Goal: Task Accomplishment & Management: Manage account settings

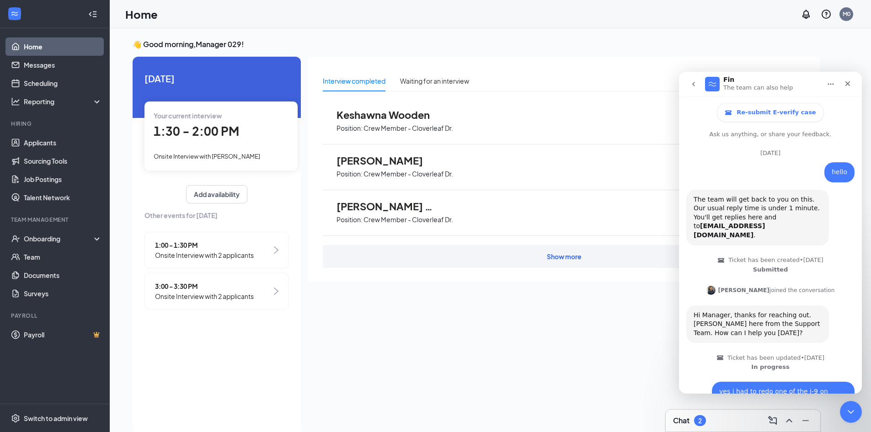
scroll to position [1140, 0]
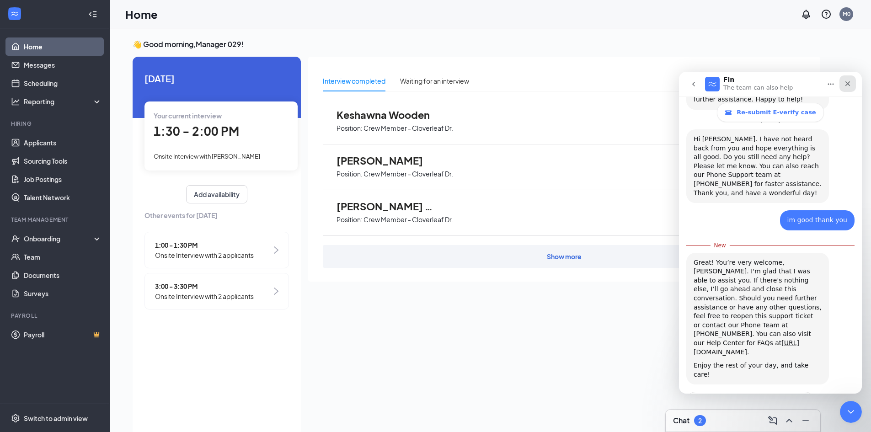
click at [846, 83] on icon "Close" at bounding box center [847, 83] width 5 height 5
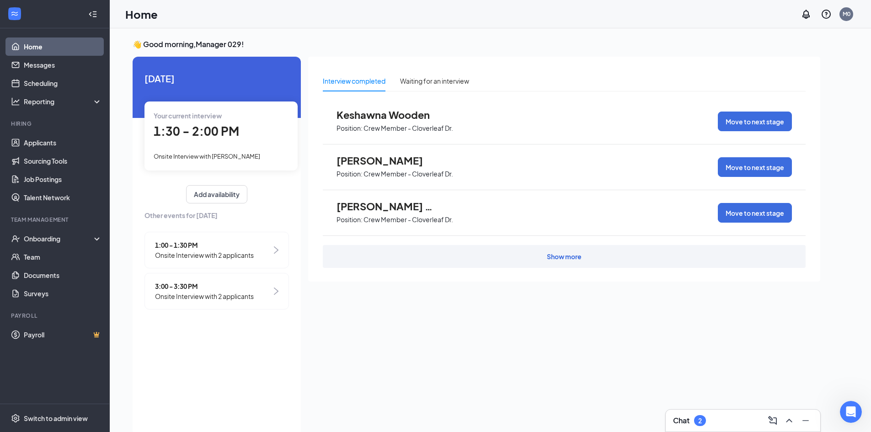
click at [745, 422] on div "Chat 2" at bounding box center [743, 420] width 140 height 15
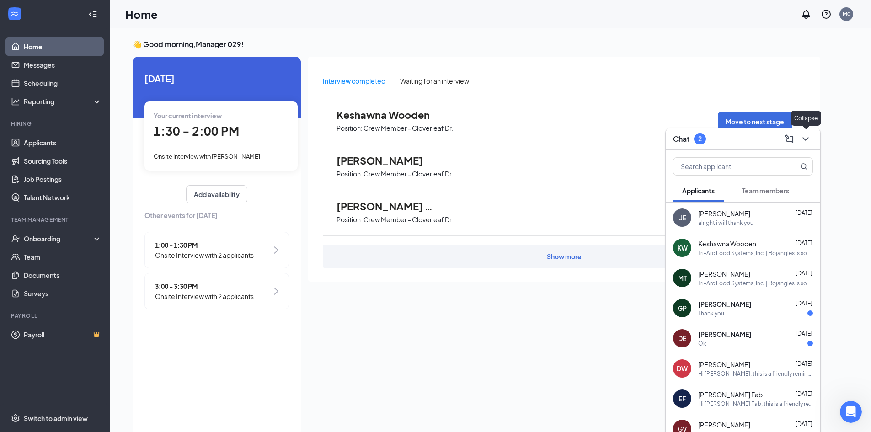
click at [808, 138] on icon "ChevronDown" at bounding box center [805, 138] width 11 height 11
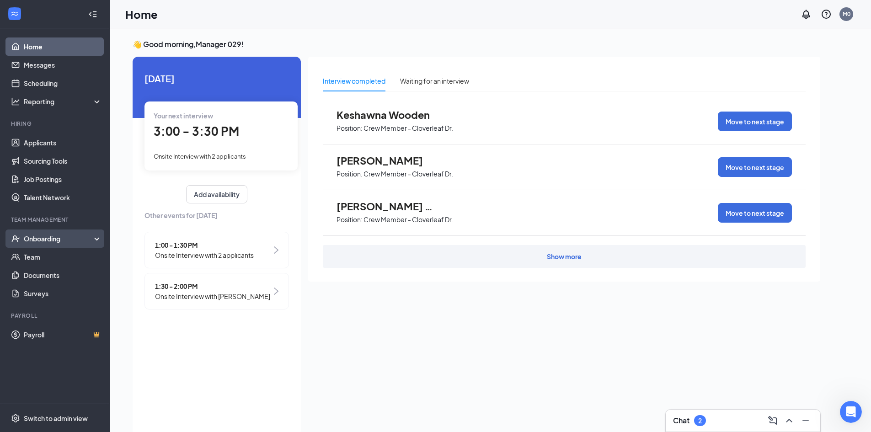
click at [49, 240] on div "Onboarding" at bounding box center [59, 238] width 70 height 9
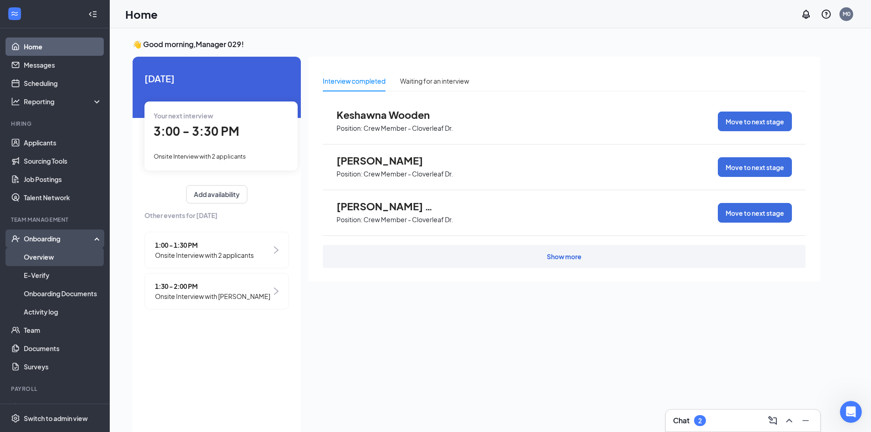
click at [54, 255] on link "Overview" at bounding box center [63, 257] width 78 height 18
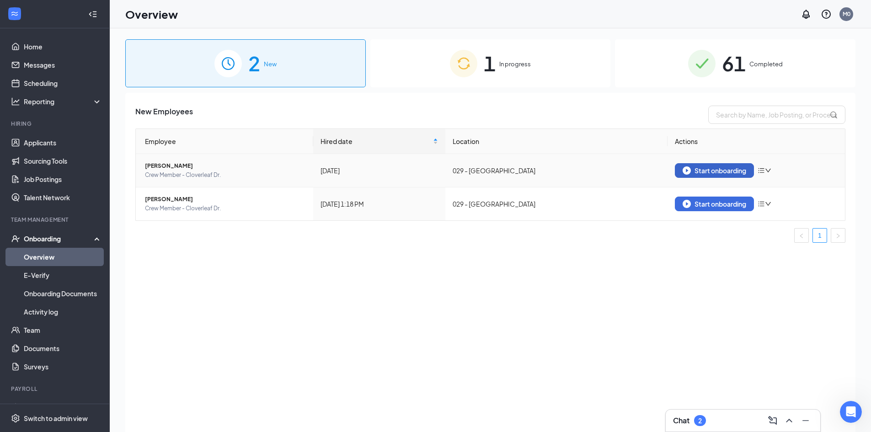
click at [695, 171] on div "Start onboarding" at bounding box center [714, 170] width 64 height 8
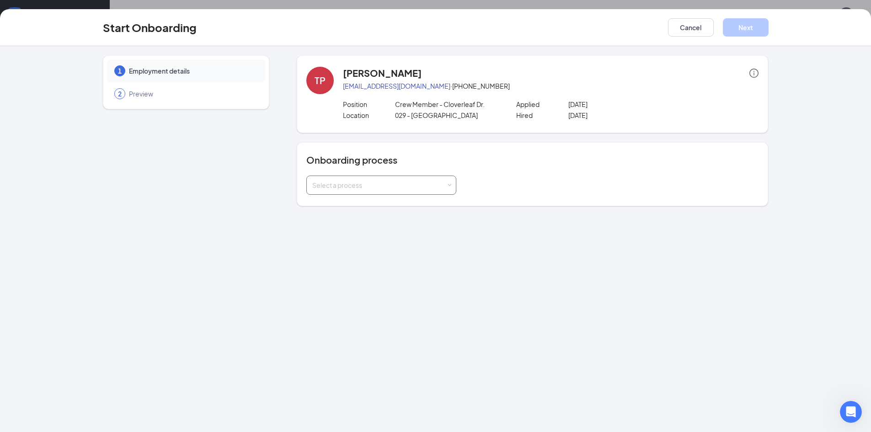
click at [402, 189] on div "Select a process" at bounding box center [379, 185] width 134 height 9
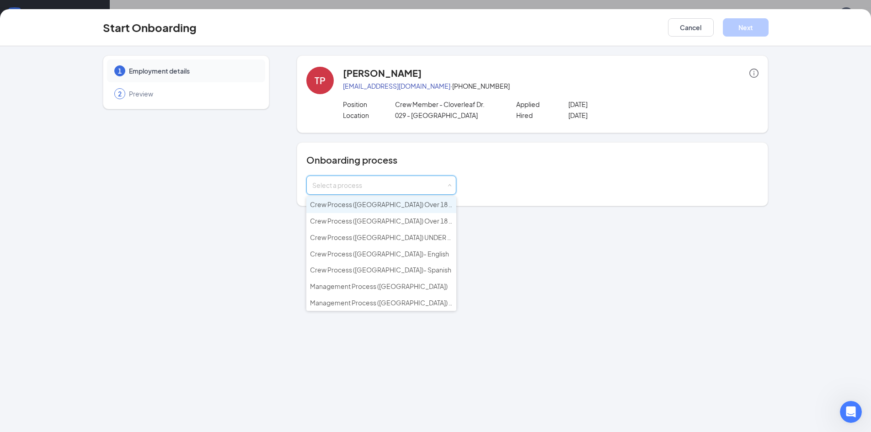
click at [393, 206] on span "Crew Process ([GEOGRAPHIC_DATA]) Over 18 - English" at bounding box center [392, 204] width 164 height 8
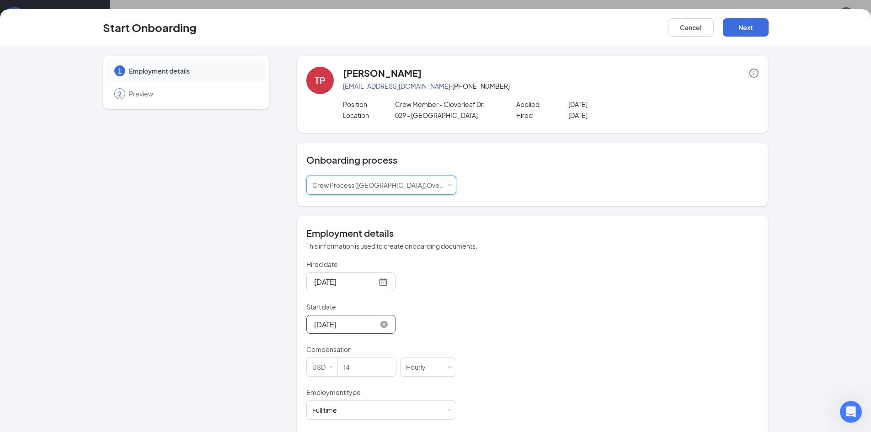
click at [332, 323] on input "[DATE]" at bounding box center [345, 324] width 63 height 11
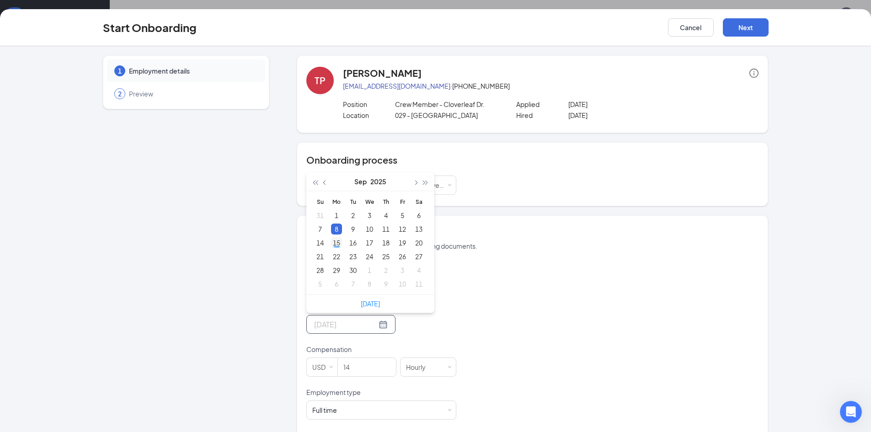
click at [331, 245] on div "15" at bounding box center [336, 242] width 11 height 11
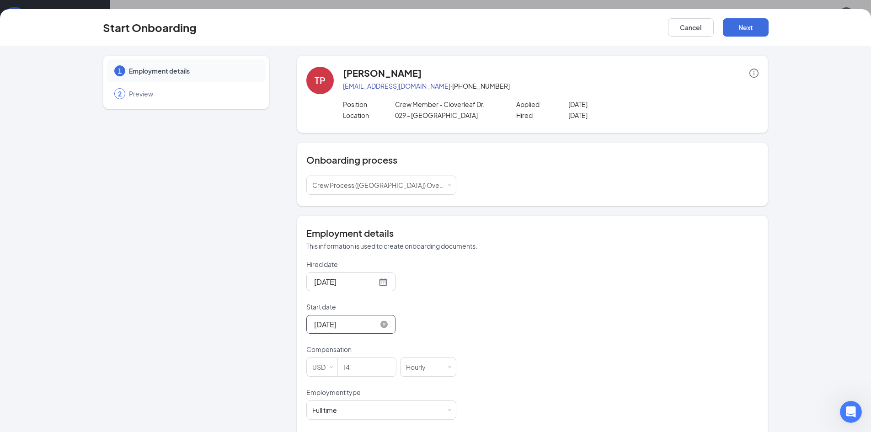
click at [332, 324] on input "[DATE]" at bounding box center [345, 324] width 63 height 11
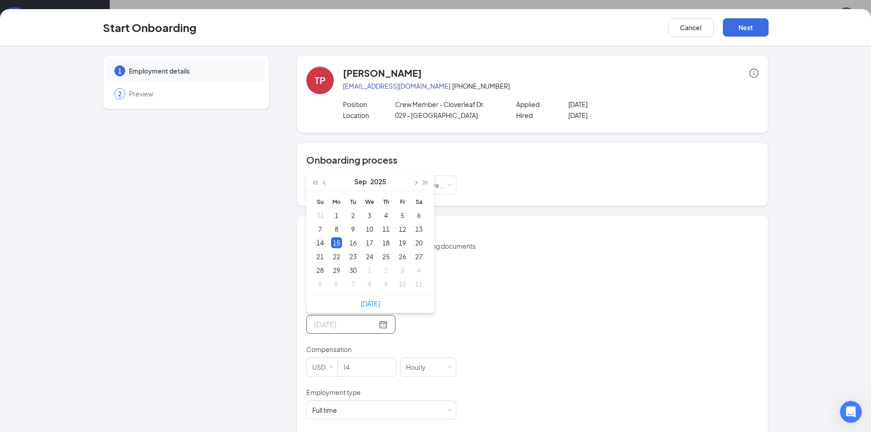
click at [316, 242] on div "14" at bounding box center [319, 242] width 11 height 11
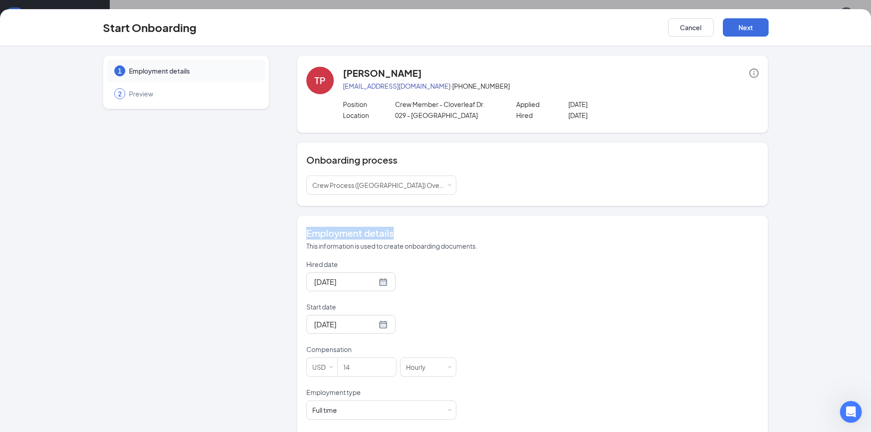
drag, startPoint x: 863, startPoint y: 194, endPoint x: 867, endPoint y: 214, distance: 19.9
click at [867, 214] on div "1 Employment details 2 Preview [GEOGRAPHIC_DATA][PERSON_NAME][EMAIL_ADDRESS][DO…" at bounding box center [435, 239] width 871 height 386
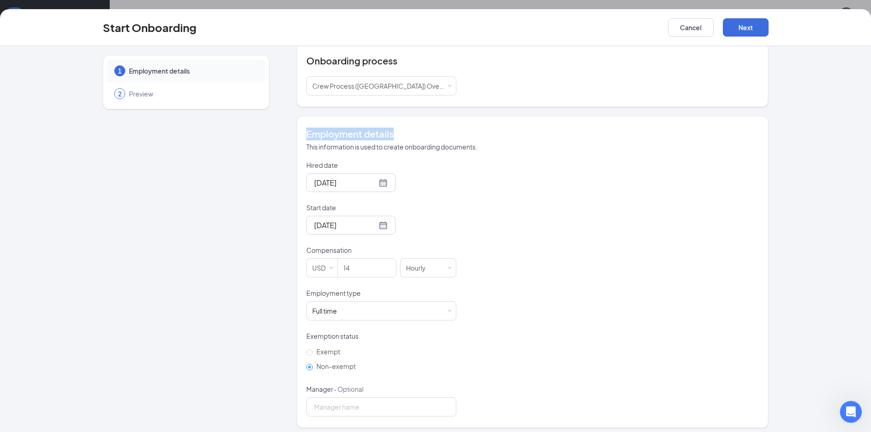
scroll to position [104, 0]
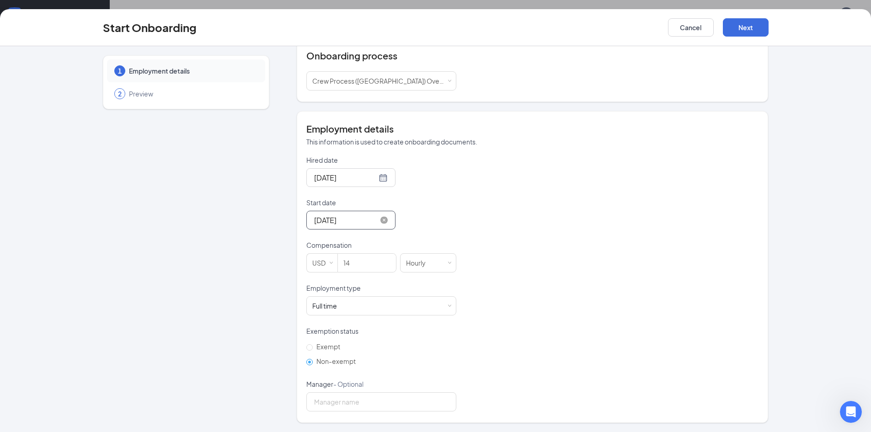
click at [332, 216] on input "[DATE]" at bounding box center [345, 219] width 63 height 11
type input "[DATE]"
click at [347, 302] on div "16" at bounding box center [352, 301] width 11 height 11
click at [733, 24] on button "Next" at bounding box center [746, 27] width 46 height 18
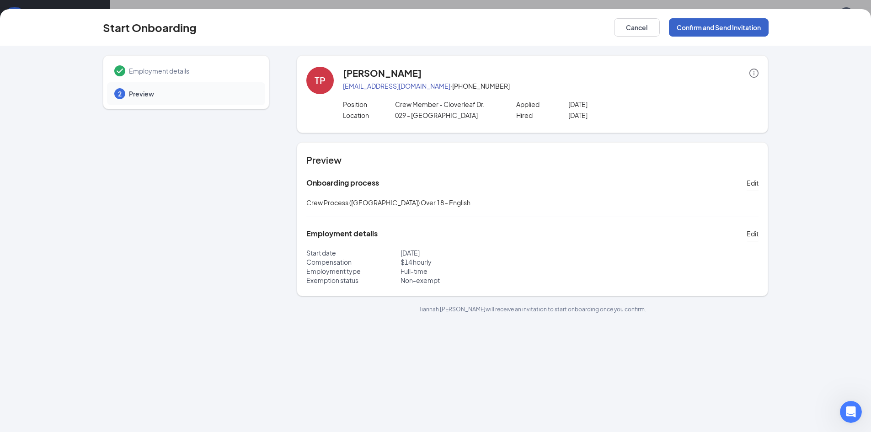
click at [729, 27] on button "Confirm and Send Invitation" at bounding box center [719, 27] width 100 height 18
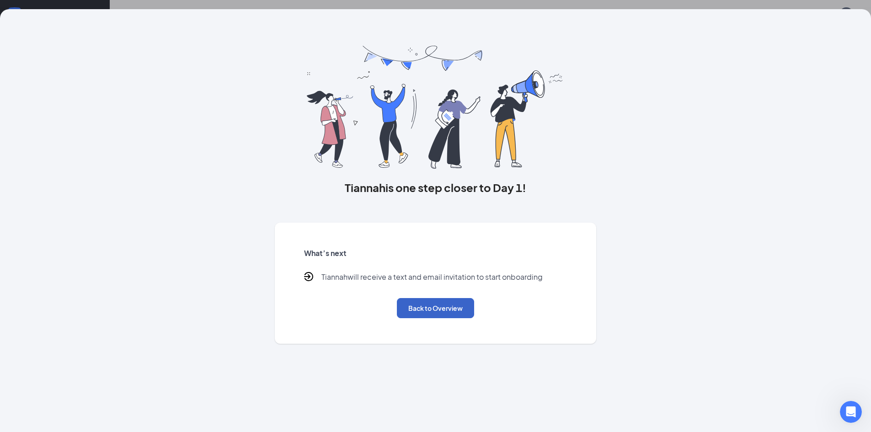
click at [403, 303] on button "Back to Overview" at bounding box center [435, 308] width 77 height 20
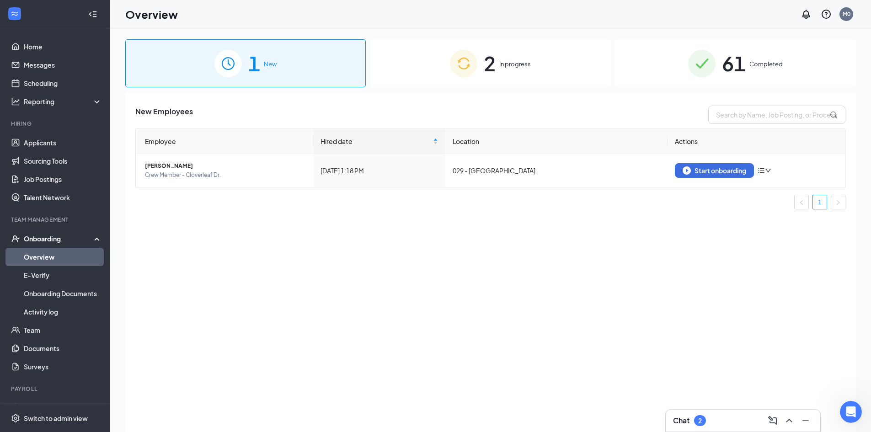
click at [505, 61] on span "In progress" at bounding box center [515, 63] width 32 height 9
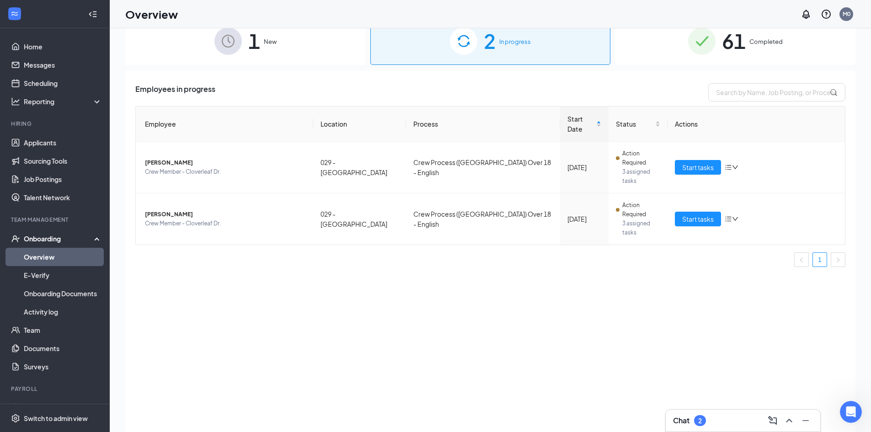
scroll to position [20, 0]
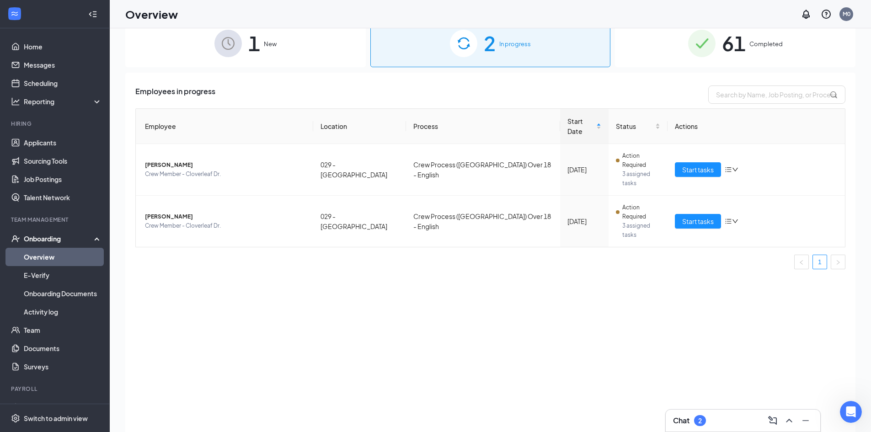
click at [744, 44] on span "61" at bounding box center [734, 43] width 24 height 32
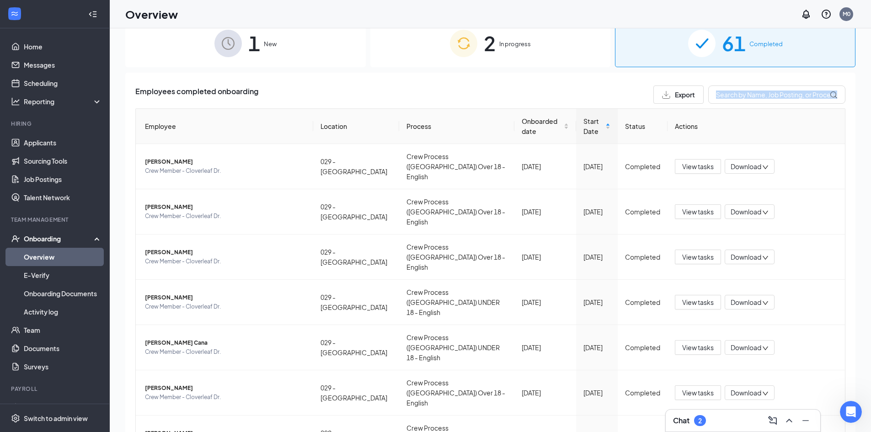
drag, startPoint x: 848, startPoint y: 96, endPoint x: 852, endPoint y: 243, distance: 147.7
click at [852, 243] on div "1 New 2 In progress 61 Completed Employees completed onboarding Export Employee…" at bounding box center [490, 230] width 730 height 423
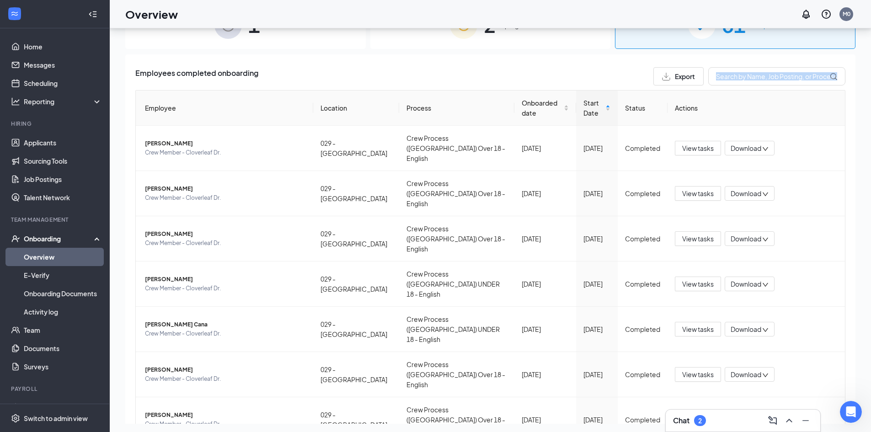
scroll to position [41, 0]
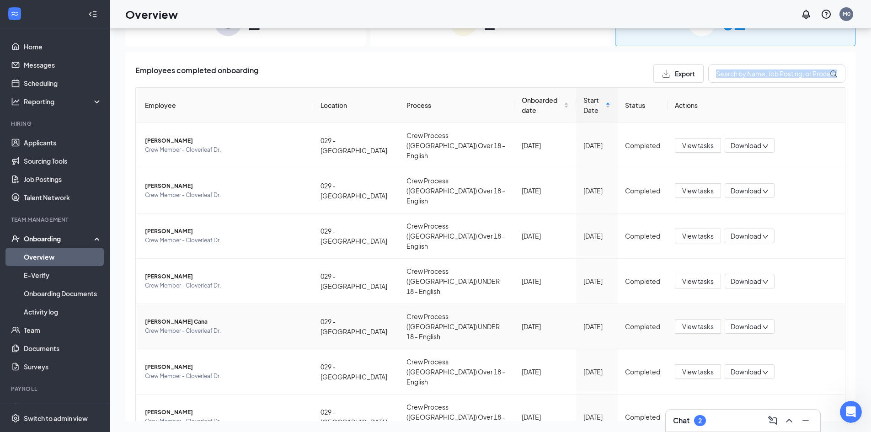
click at [814, 304] on td "View tasks Download" at bounding box center [755, 326] width 177 height 45
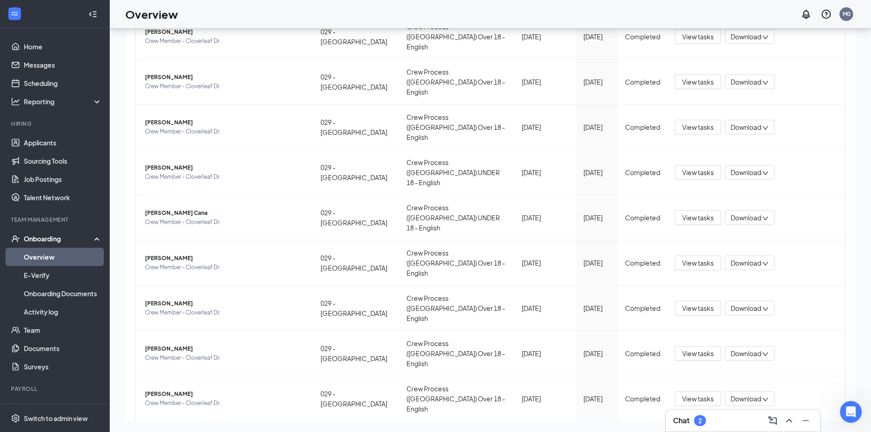
scroll to position [116, 0]
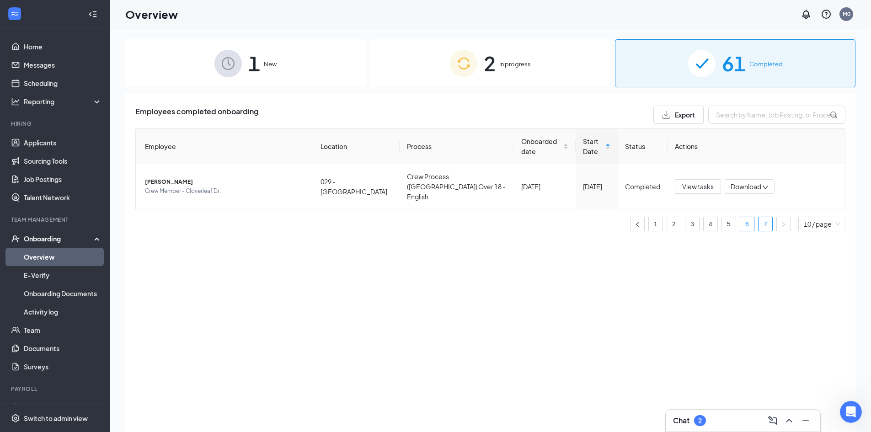
click at [746, 217] on link "6" at bounding box center [747, 224] width 14 height 14
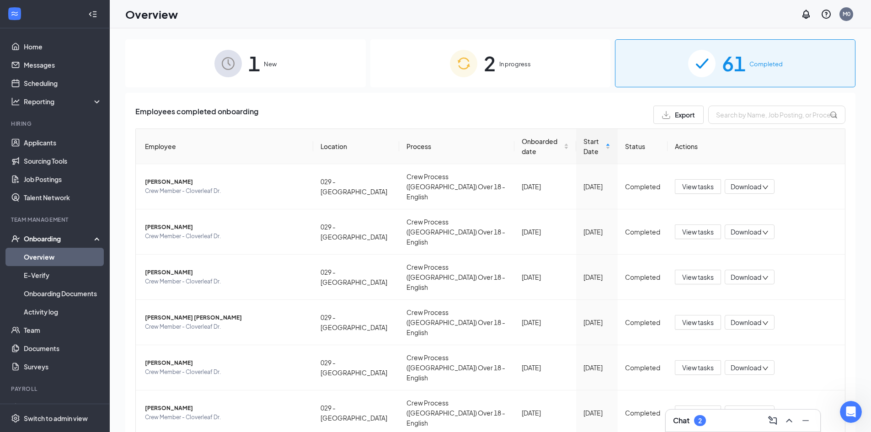
click at [50, 133] on li "Hiring Applicants Sourcing Tools Job Postings Talent Network" at bounding box center [54, 163] width 109 height 87
click at [49, 139] on link "Applicants" at bounding box center [63, 142] width 78 height 18
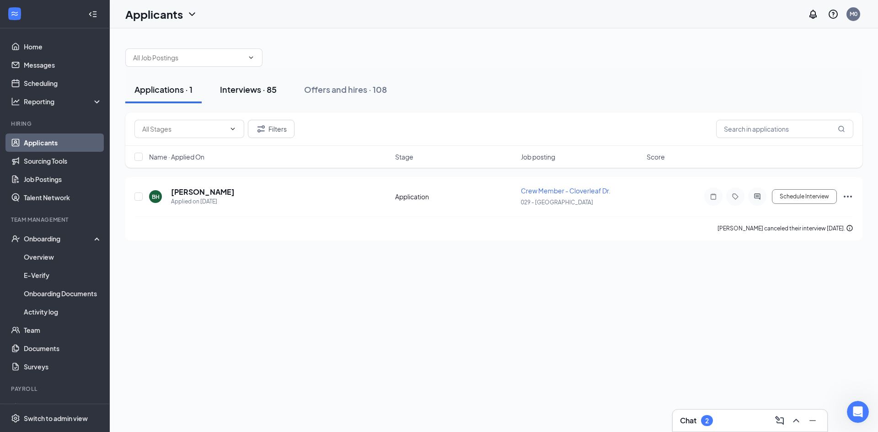
click at [234, 86] on div "Interviews · 85" at bounding box center [248, 89] width 57 height 11
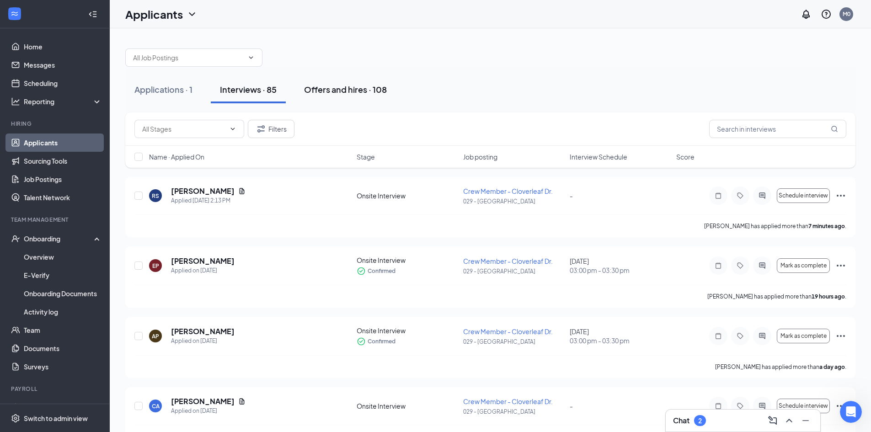
click at [350, 87] on div "Offers and hires · 108" at bounding box center [345, 89] width 83 height 11
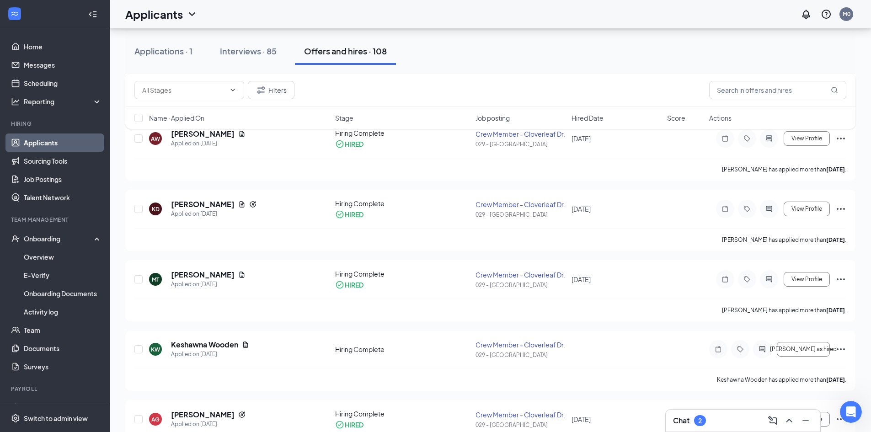
scroll to position [835, 0]
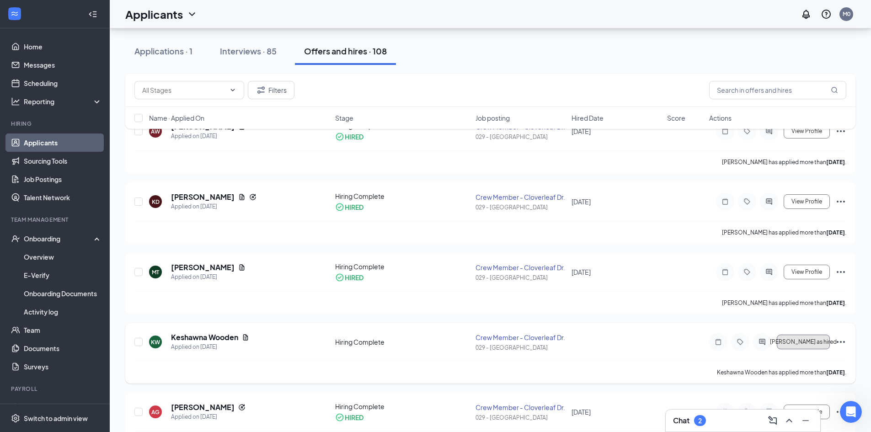
click at [813, 347] on button "[PERSON_NAME] as hired" at bounding box center [803, 342] width 53 height 15
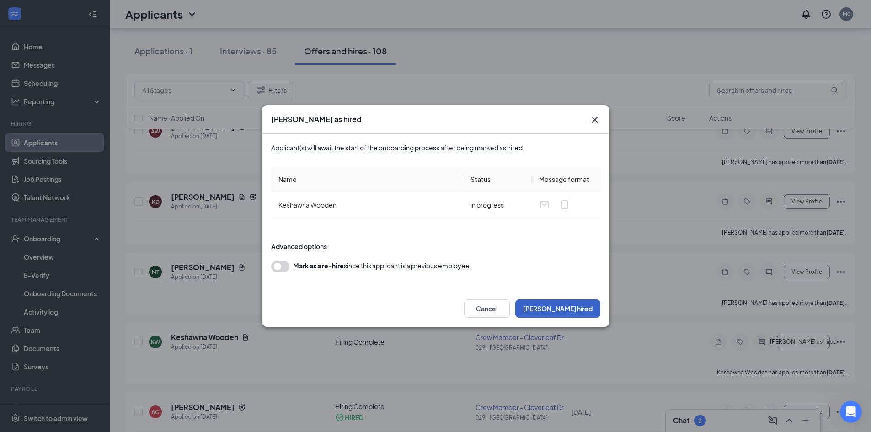
click at [580, 308] on button "[PERSON_NAME] hired" at bounding box center [557, 308] width 85 height 18
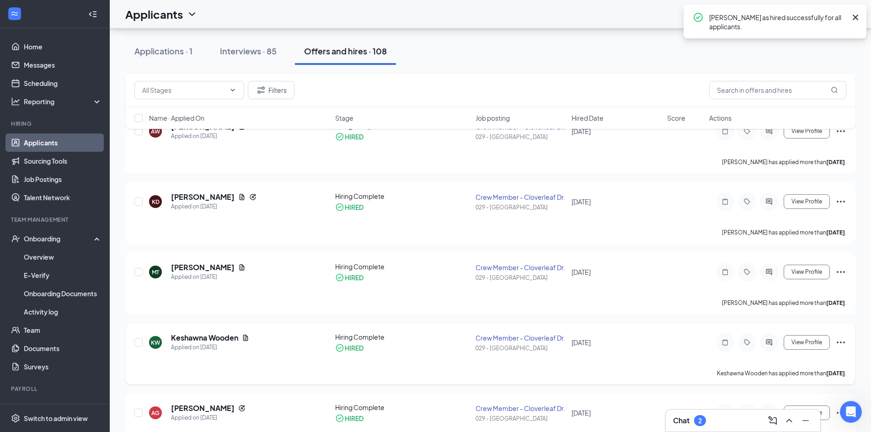
click at [840, 345] on icon "Ellipses" at bounding box center [840, 342] width 11 height 11
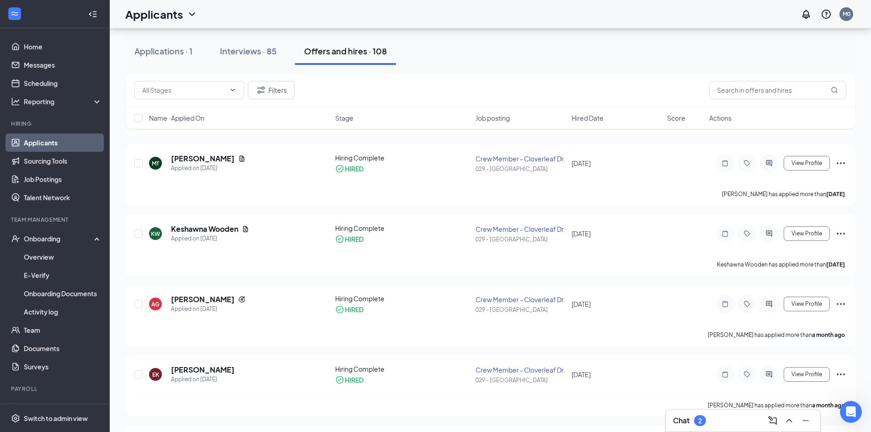
scroll to position [951, 0]
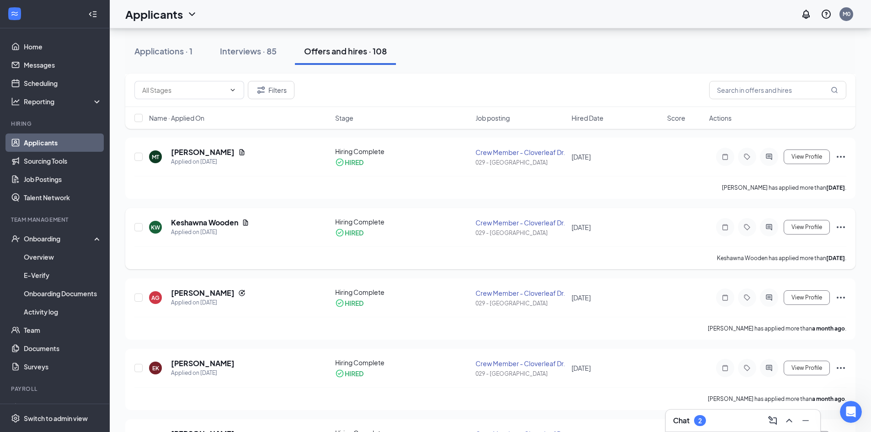
click at [841, 227] on icon "Ellipses" at bounding box center [840, 227] width 8 height 2
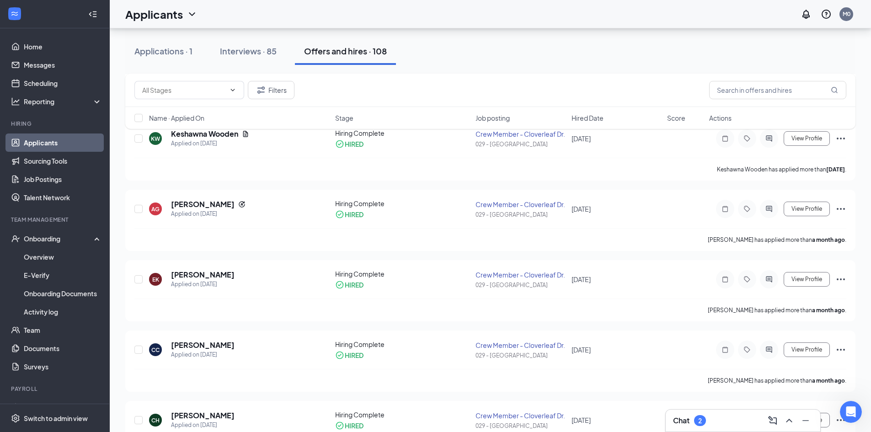
scroll to position [1043, 0]
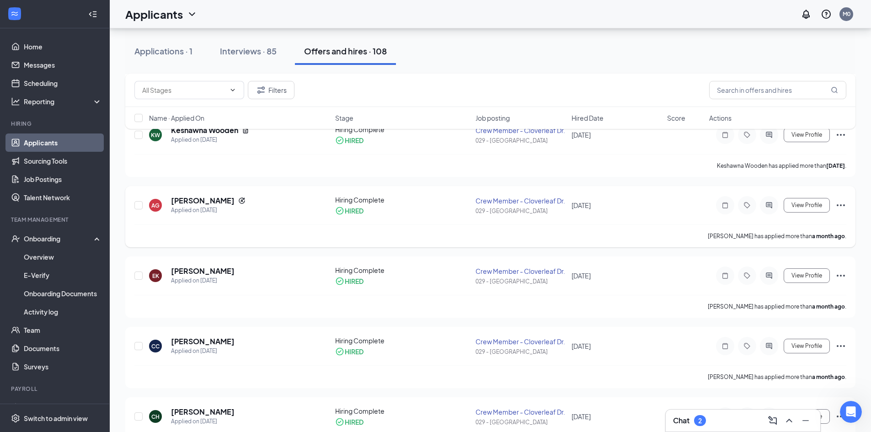
click at [841, 201] on icon "Ellipses" at bounding box center [840, 205] width 11 height 11
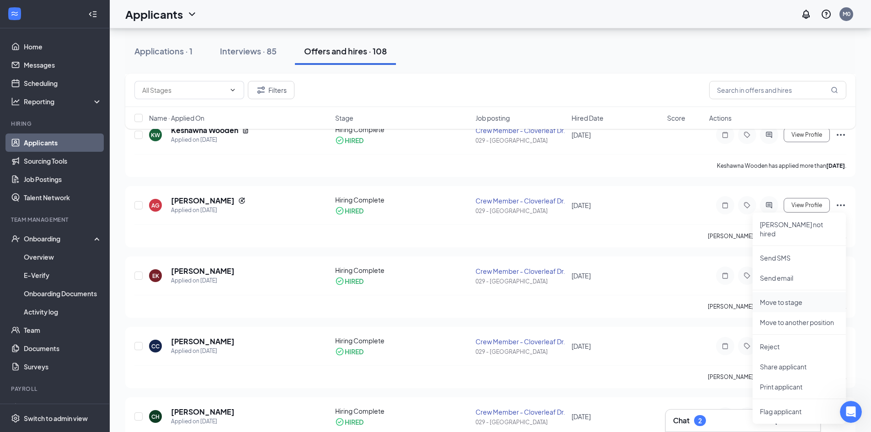
click at [793, 298] on p "Move to stage" at bounding box center [799, 302] width 79 height 9
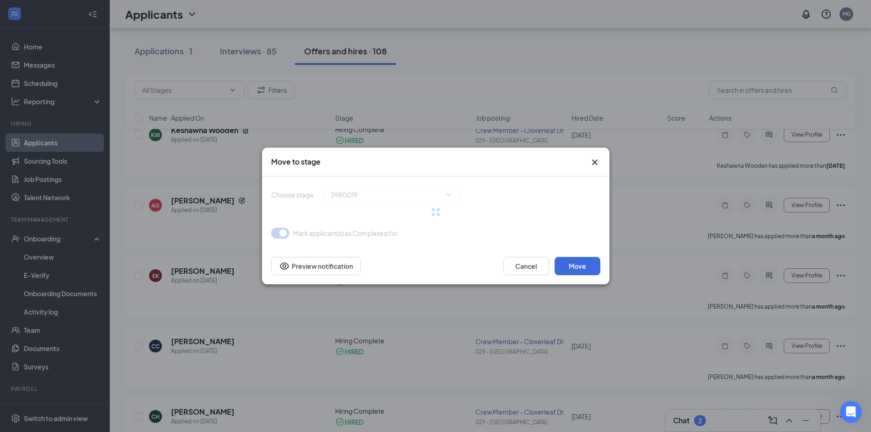
type input "Hiring Complete (current stage)"
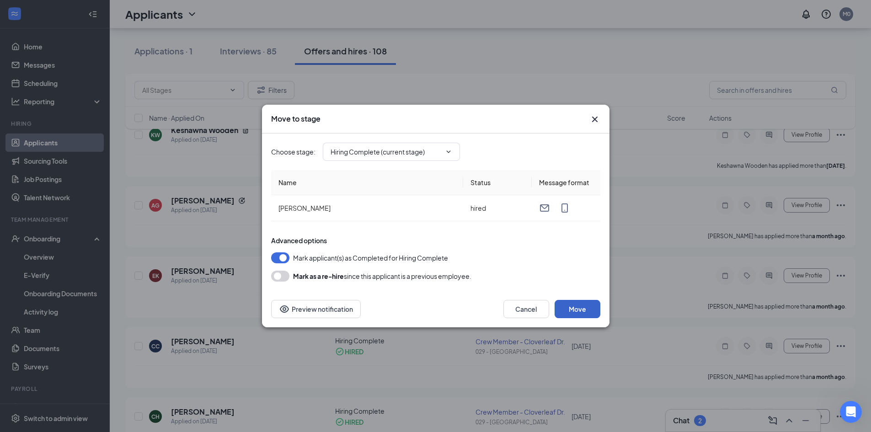
click at [580, 308] on button "Move" at bounding box center [577, 309] width 46 height 18
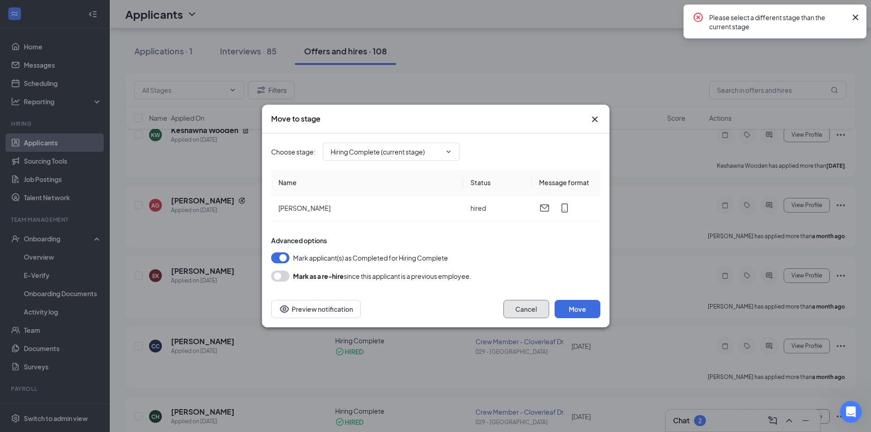
click at [525, 313] on button "Cancel" at bounding box center [526, 309] width 46 height 18
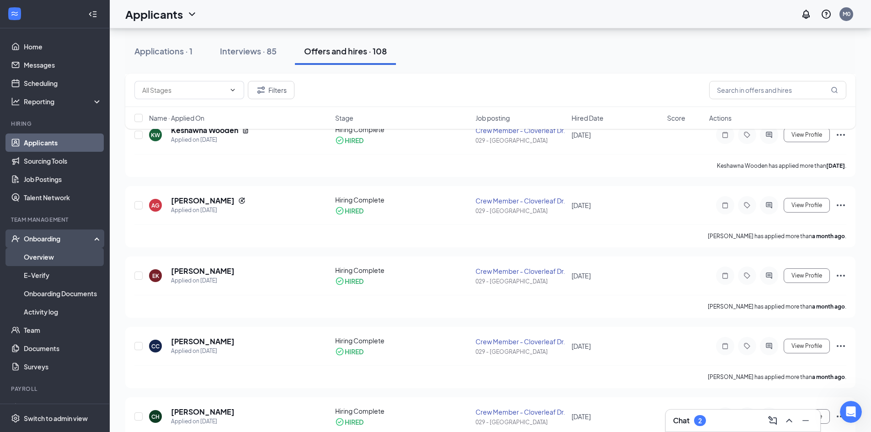
click at [43, 254] on link "Overview" at bounding box center [63, 257] width 78 height 18
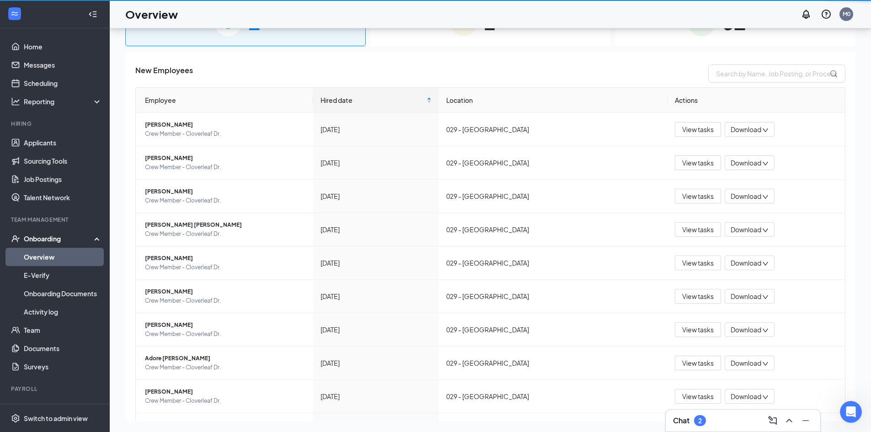
scroll to position [41, 0]
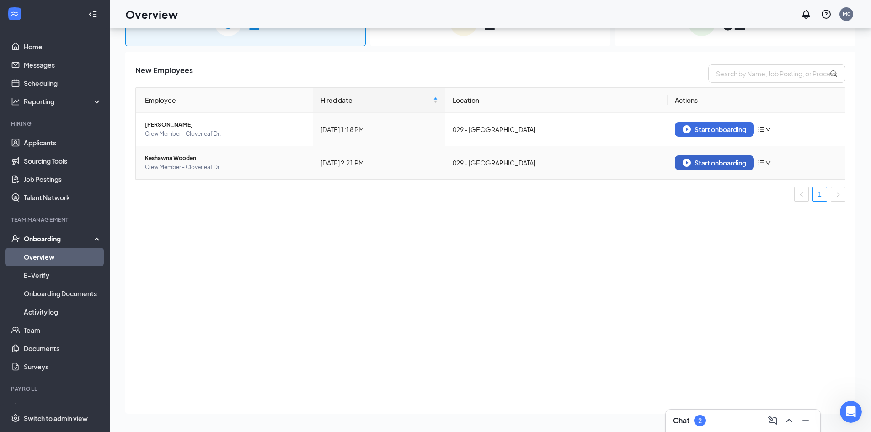
click at [710, 165] on div "Start onboarding" at bounding box center [714, 163] width 64 height 8
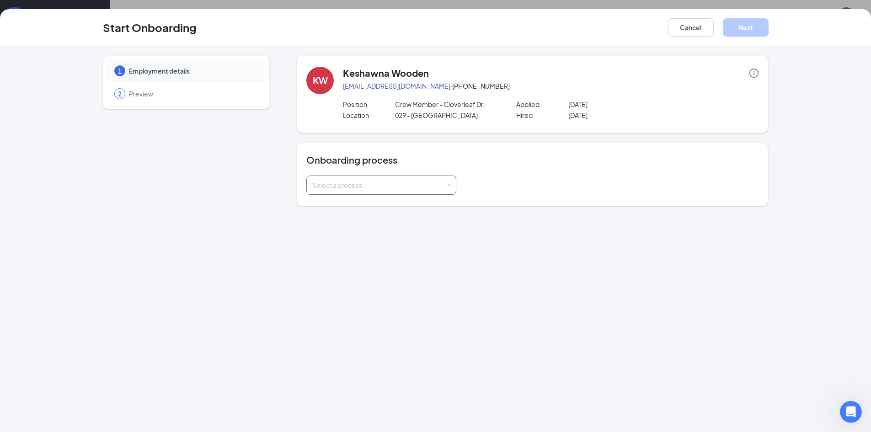
click at [396, 184] on div "Select a process" at bounding box center [379, 185] width 134 height 9
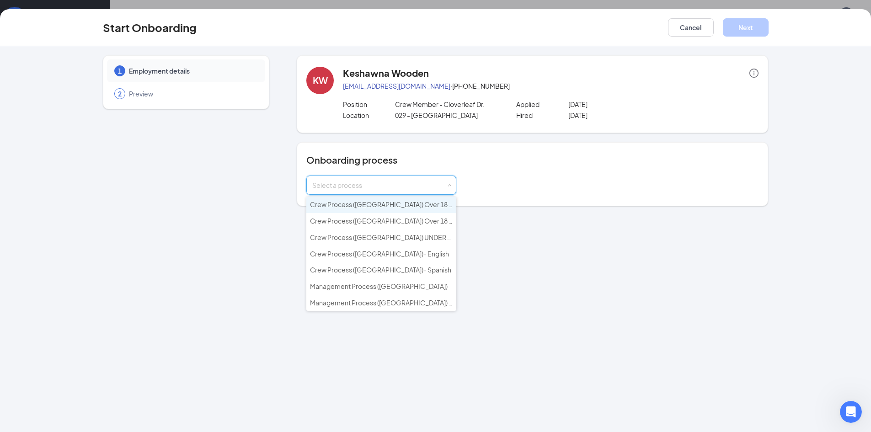
click at [377, 205] on span "Crew Process ([GEOGRAPHIC_DATA]) Over 18 - English" at bounding box center [392, 204] width 164 height 8
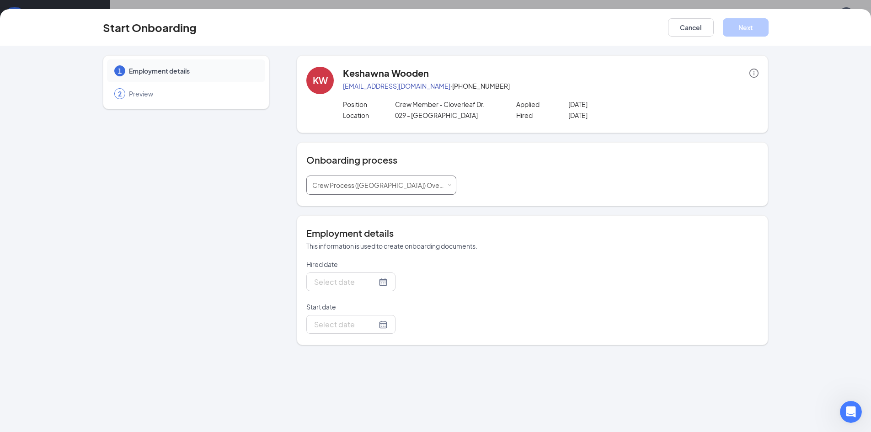
type input "[DATE]"
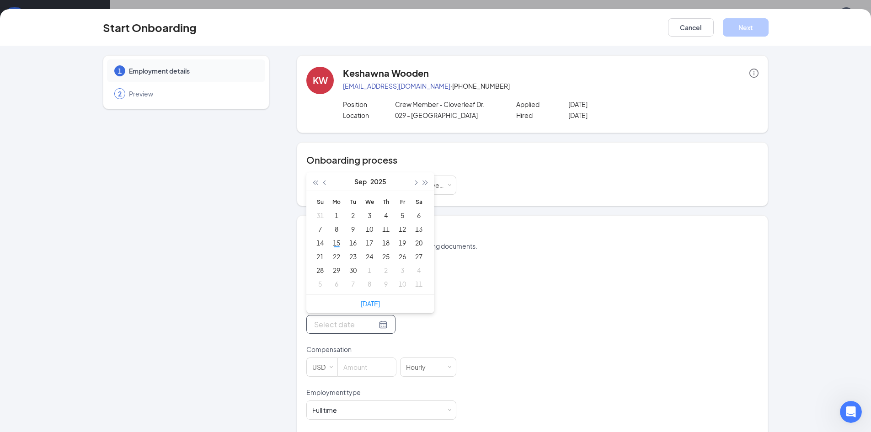
click at [336, 323] on input "Start date" at bounding box center [345, 324] width 63 height 11
click at [347, 245] on div "16" at bounding box center [352, 242] width 11 height 11
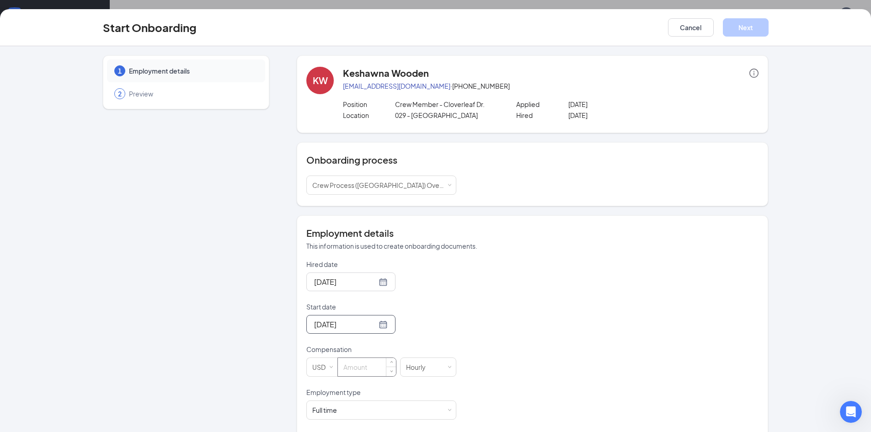
type input "[DATE]"
click at [358, 367] on input at bounding box center [367, 367] width 58 height 18
type input "14.25"
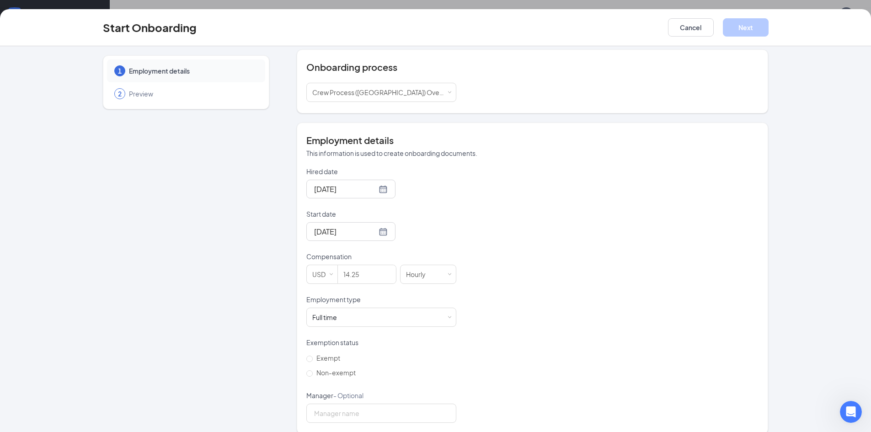
scroll to position [104, 0]
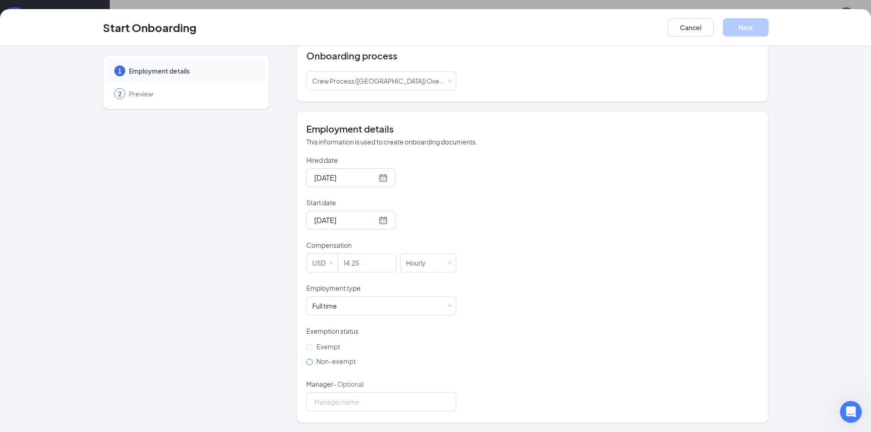
click at [308, 363] on input "Non-exempt" at bounding box center [309, 362] width 6 height 6
radio input "true"
click at [758, 28] on button "Next" at bounding box center [746, 27] width 46 height 18
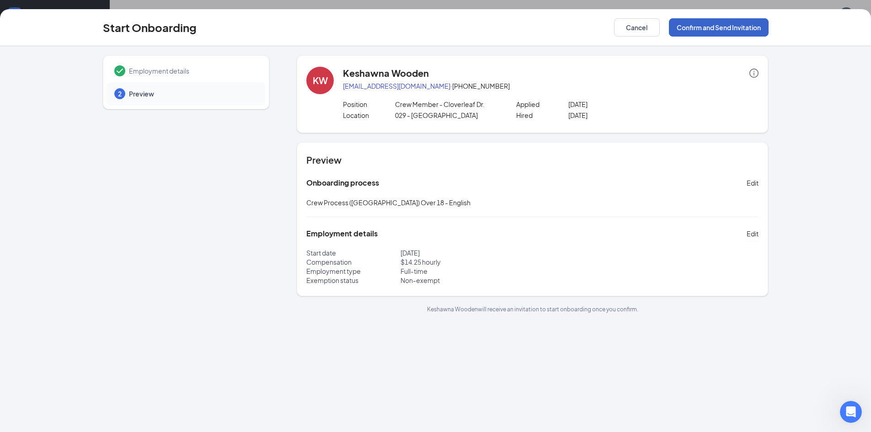
click at [755, 30] on button "Confirm and Send Invitation" at bounding box center [719, 27] width 100 height 18
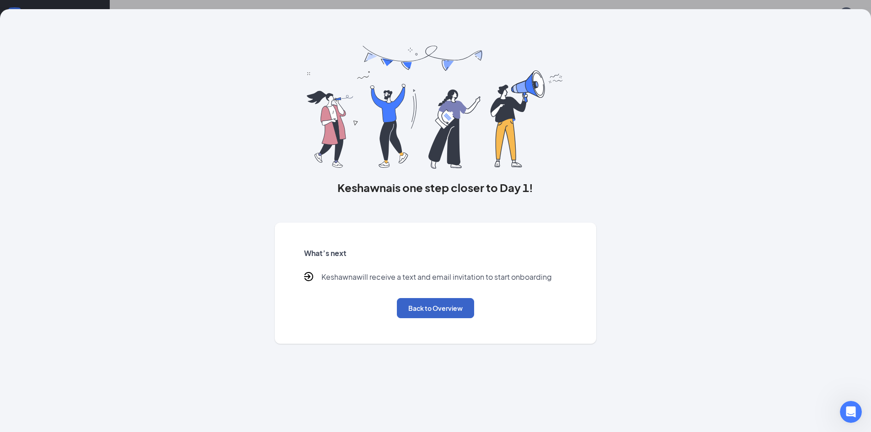
click at [432, 310] on button "Back to Overview" at bounding box center [435, 308] width 77 height 20
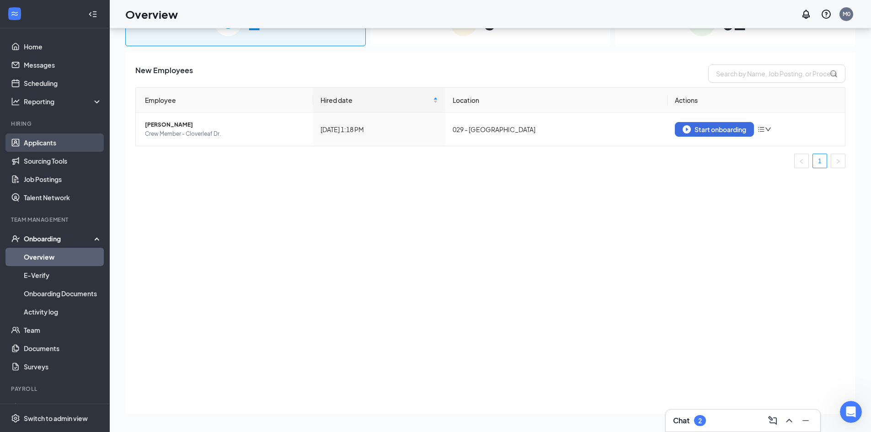
click at [51, 141] on link "Applicants" at bounding box center [63, 142] width 78 height 18
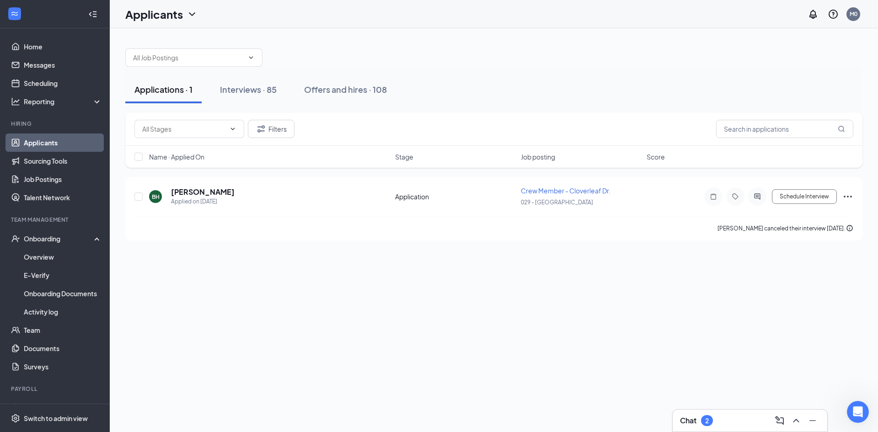
click at [736, 419] on div "Chat 2" at bounding box center [750, 420] width 140 height 15
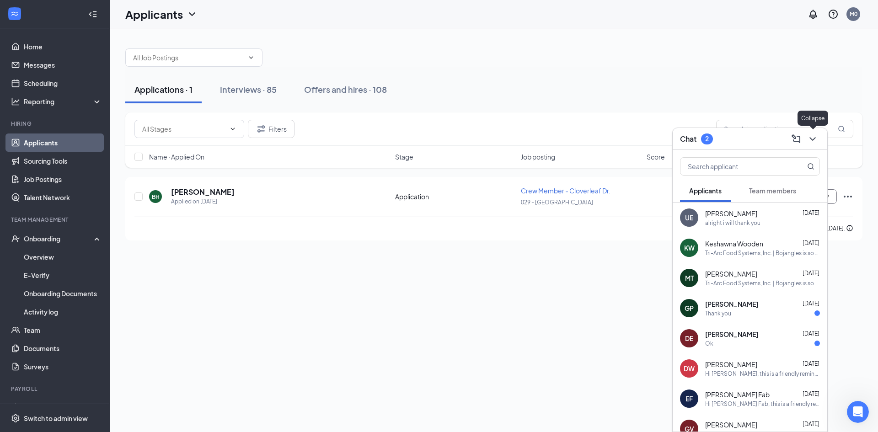
click at [815, 139] on icon "ChevronDown" at bounding box center [812, 138] width 11 height 11
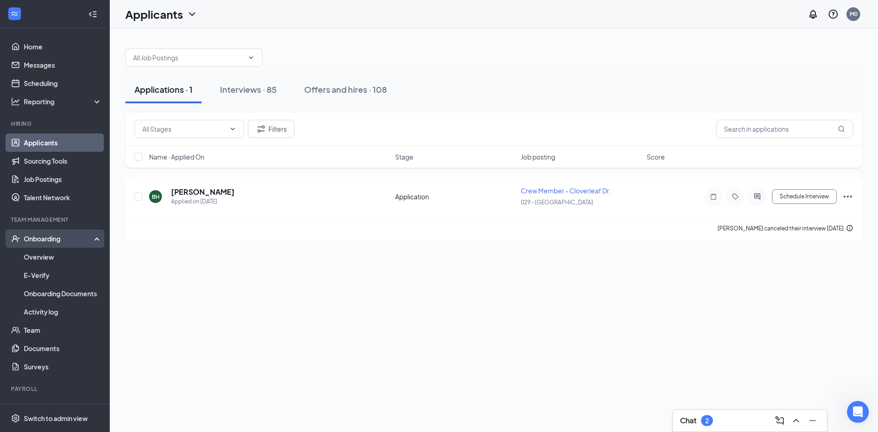
click at [43, 247] on div "Onboarding" at bounding box center [55, 238] width 110 height 18
click at [40, 239] on div "Onboarding" at bounding box center [59, 238] width 70 height 9
click at [51, 254] on link "Overview" at bounding box center [63, 257] width 78 height 18
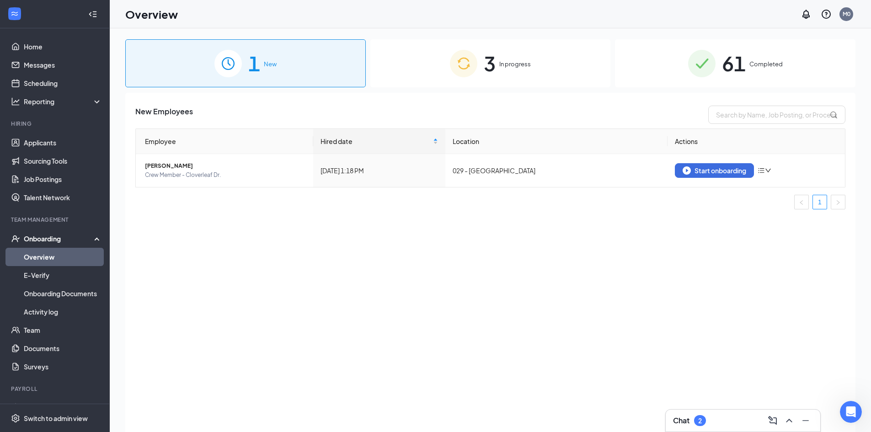
click at [743, 70] on span "61" at bounding box center [734, 64] width 24 height 32
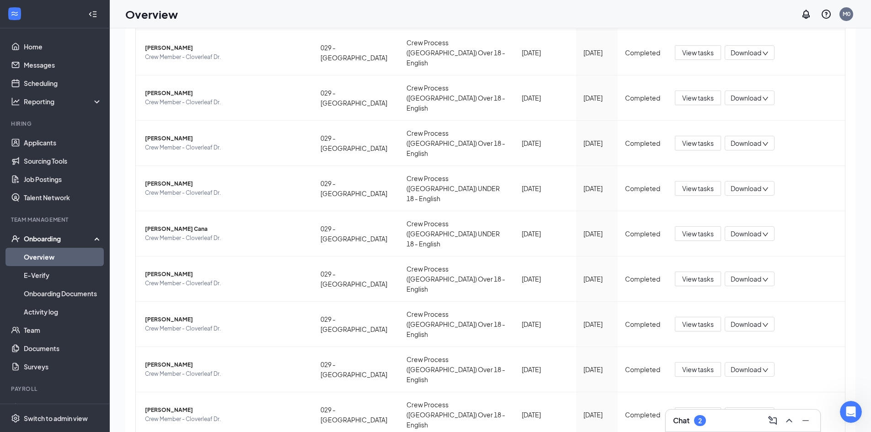
scroll to position [41, 0]
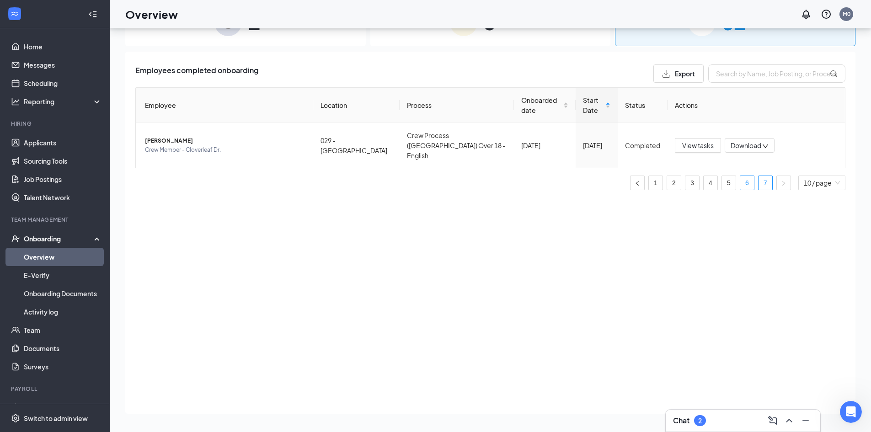
click at [743, 176] on link "6" at bounding box center [747, 183] width 14 height 14
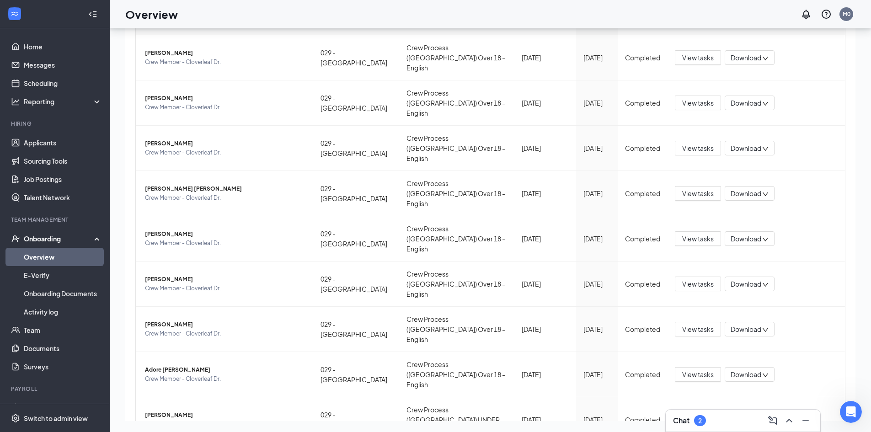
scroll to position [91, 0]
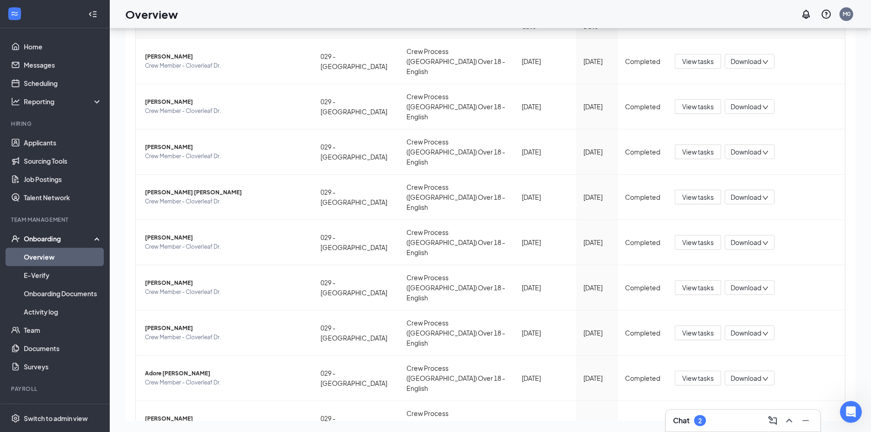
scroll to position [85, 0]
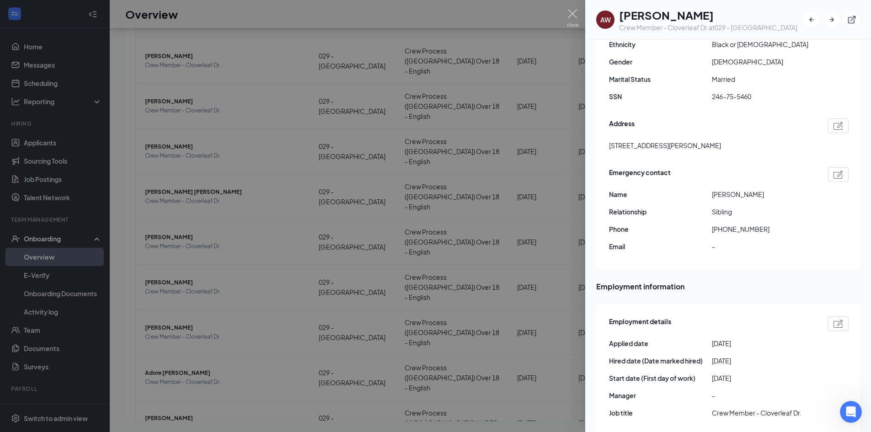
scroll to position [270, 0]
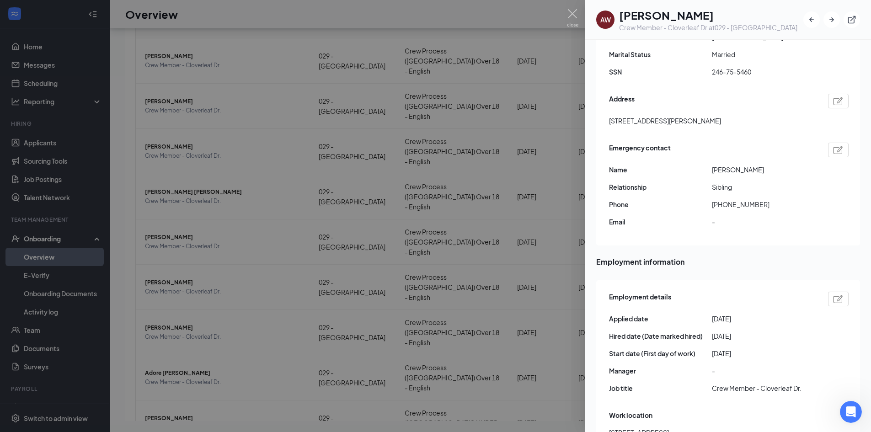
drag, startPoint x: 795, startPoint y: 202, endPoint x: 829, endPoint y: 287, distance: 91.5
click at [833, 295] on img at bounding box center [838, 299] width 10 height 8
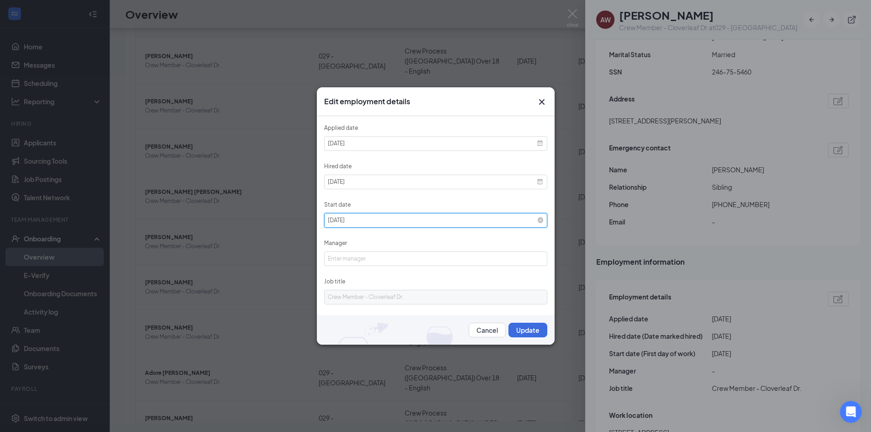
click at [380, 219] on input "[DATE]" at bounding box center [435, 220] width 223 height 15
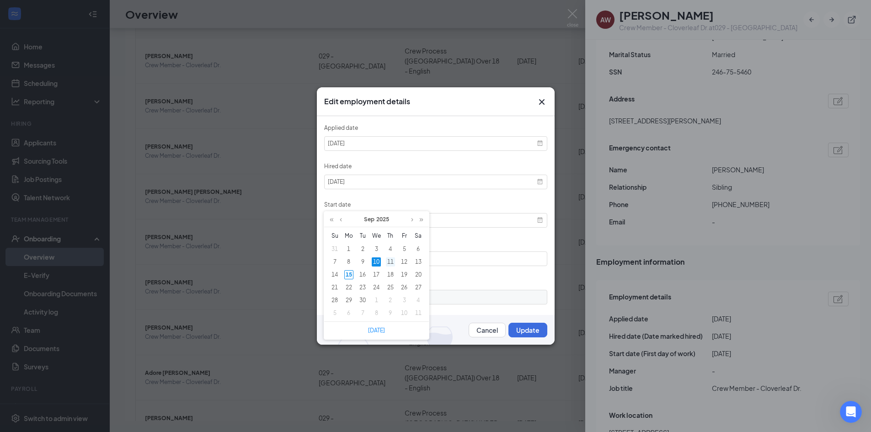
click at [388, 259] on div "11" at bounding box center [390, 261] width 9 height 9
type input "[DATE]"
click at [511, 328] on button "Update" at bounding box center [527, 330] width 39 height 15
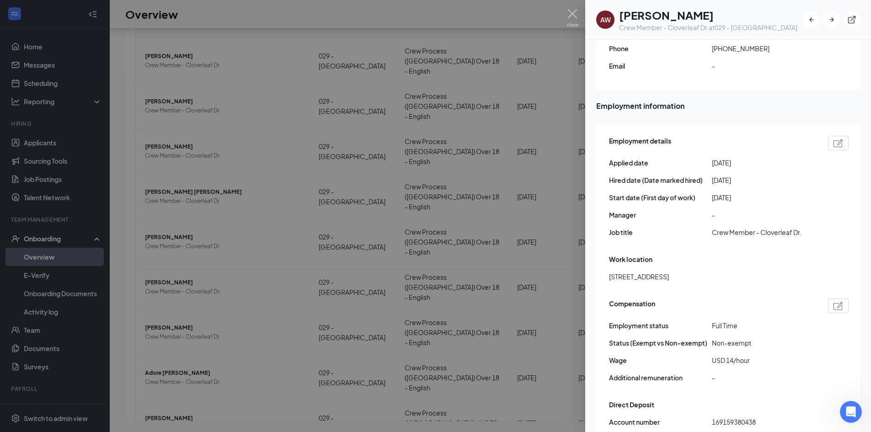
scroll to position [381, 0]
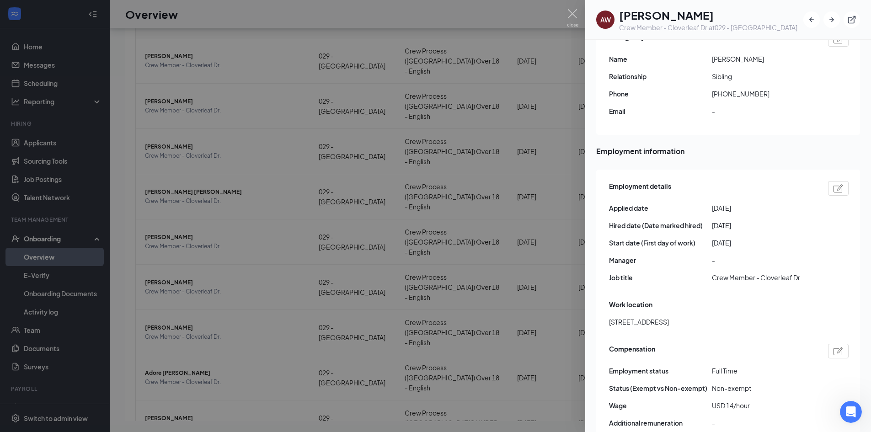
click at [833, 184] on img at bounding box center [838, 188] width 10 height 8
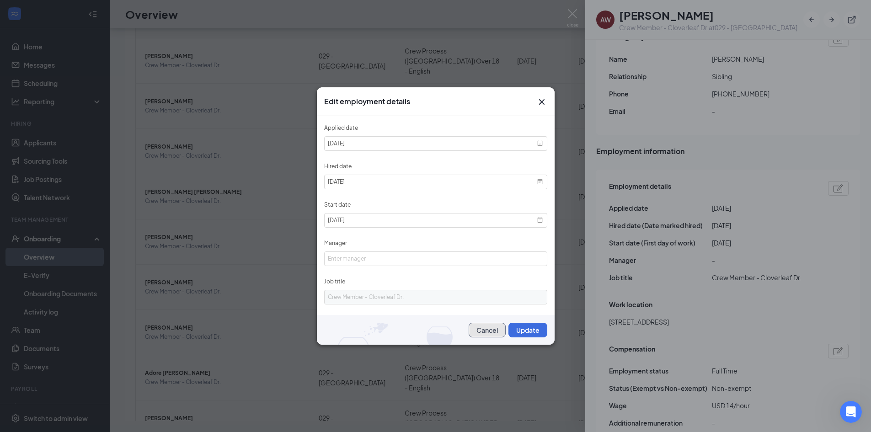
click at [483, 333] on button "Cancel" at bounding box center [486, 330] width 37 height 15
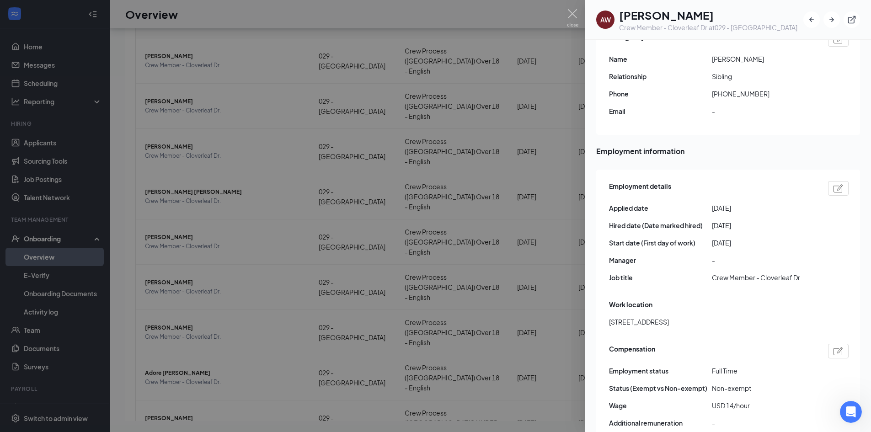
click at [833, 184] on img at bounding box center [838, 188] width 10 height 8
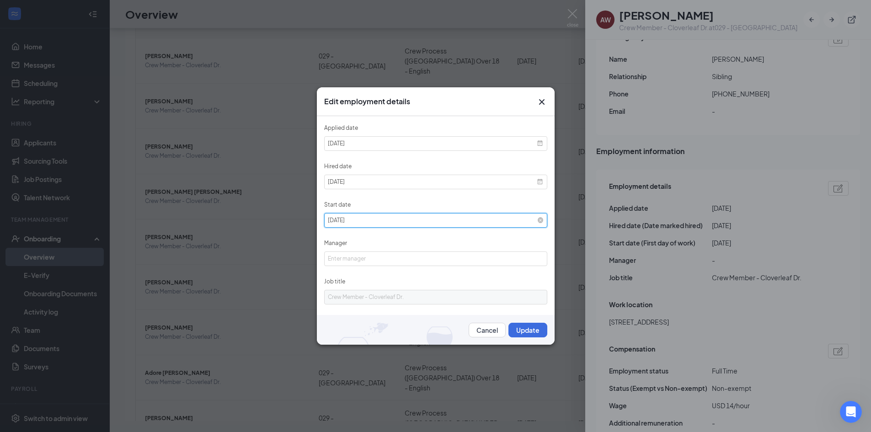
click at [374, 220] on input "[DATE]" at bounding box center [435, 220] width 223 height 15
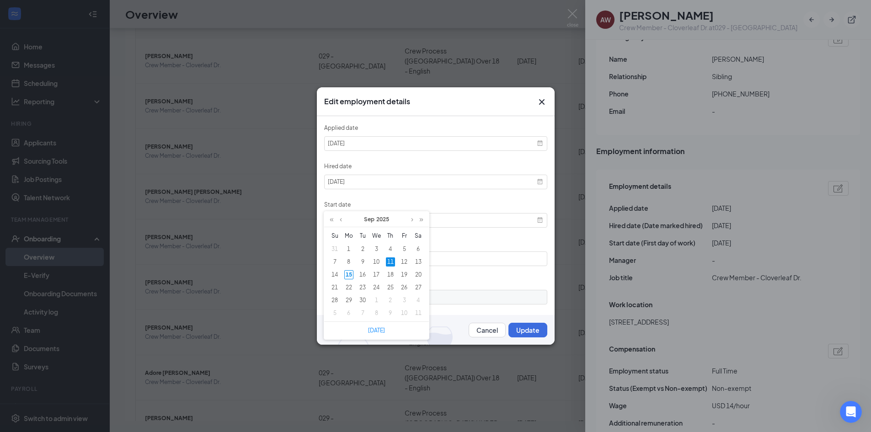
click at [383, 265] on td "11" at bounding box center [390, 261] width 14 height 13
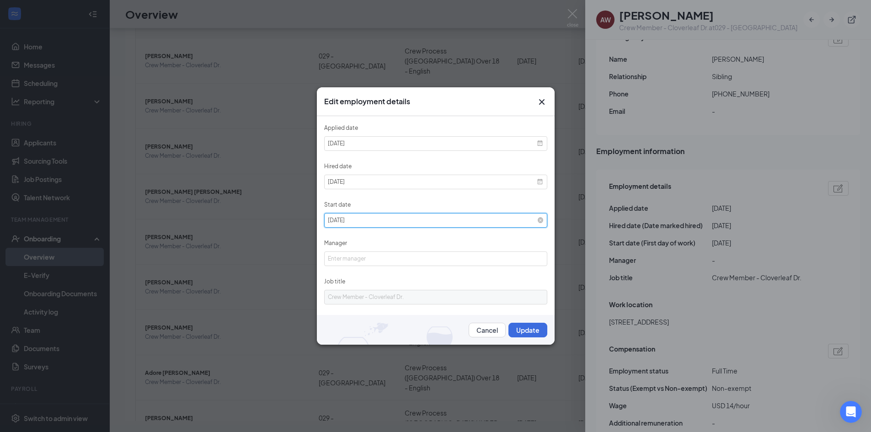
click at [378, 218] on input "[DATE]" at bounding box center [435, 220] width 223 height 15
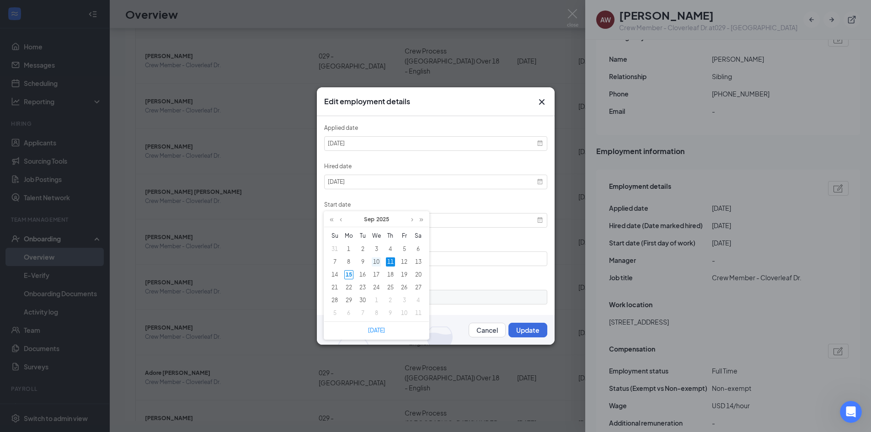
click at [378, 261] on div "10" at bounding box center [376, 261] width 9 height 9
type input "[DATE]"
click at [512, 324] on button "Update" at bounding box center [527, 330] width 39 height 15
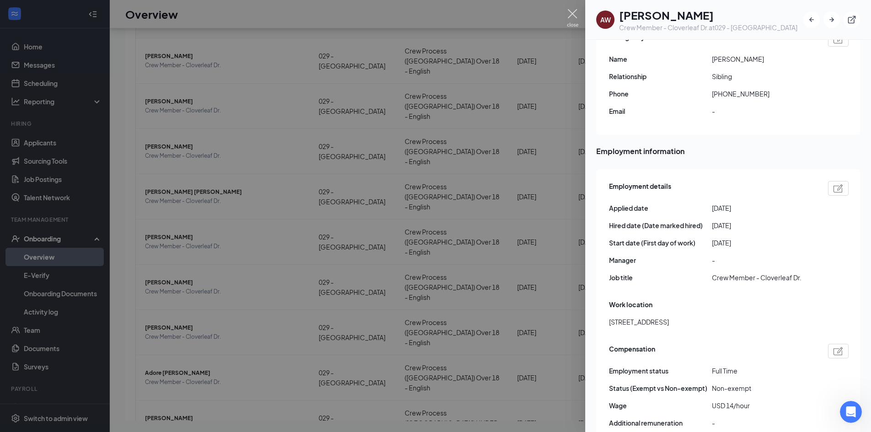
click at [570, 14] on img at bounding box center [572, 18] width 11 height 18
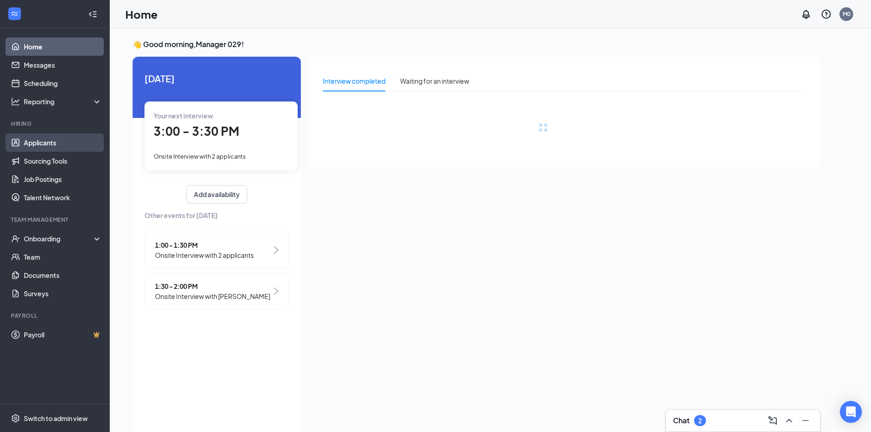
click at [27, 142] on link "Applicants" at bounding box center [63, 142] width 78 height 18
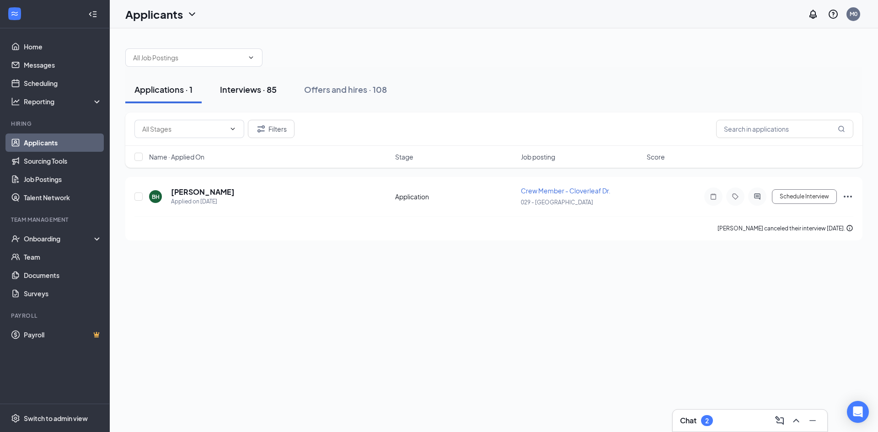
click at [242, 93] on div "Interviews · 85" at bounding box center [248, 89] width 57 height 11
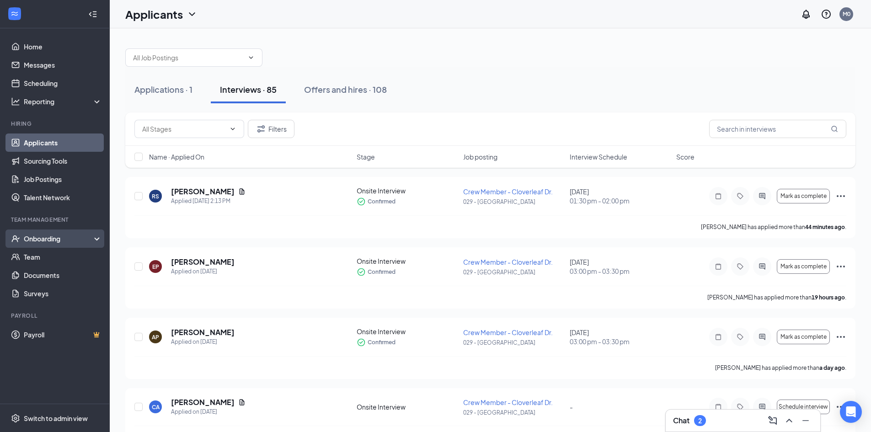
click at [49, 241] on div "Onboarding" at bounding box center [59, 238] width 70 height 9
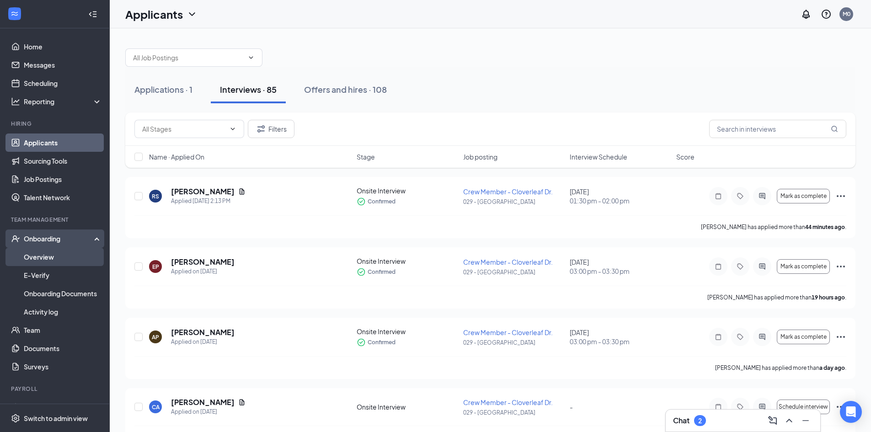
click at [45, 256] on link "Overview" at bounding box center [63, 257] width 78 height 18
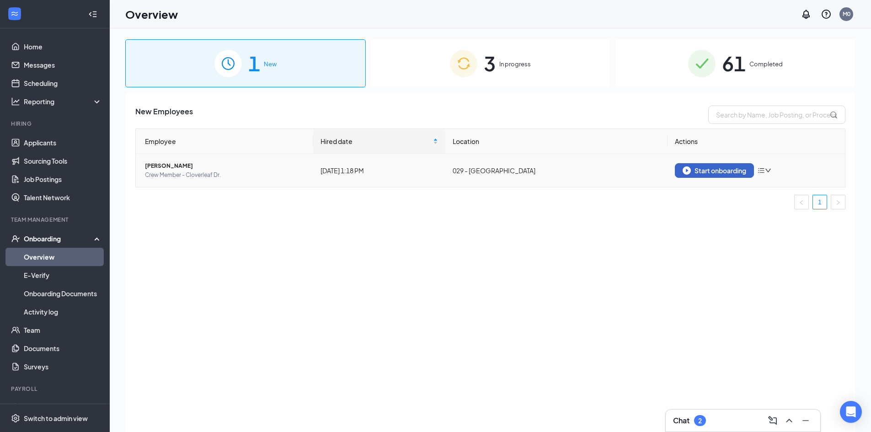
click at [725, 173] on div "Start onboarding" at bounding box center [714, 170] width 64 height 8
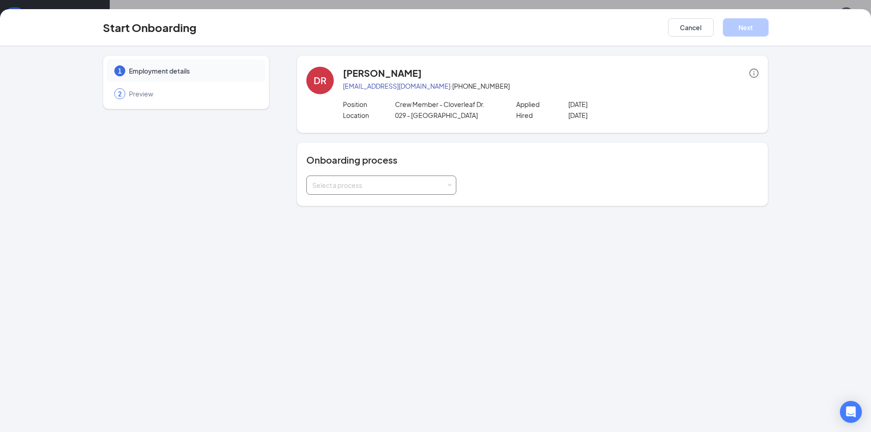
click at [341, 184] on div "Select a process" at bounding box center [379, 185] width 134 height 9
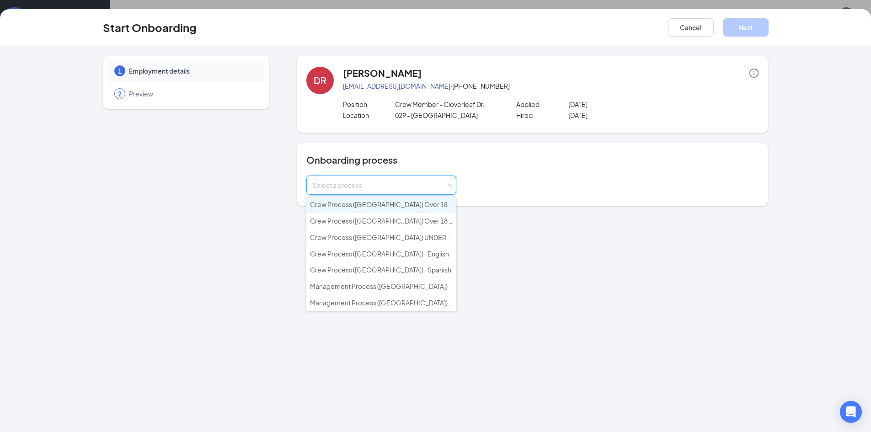
click at [349, 205] on span "Crew Process ([GEOGRAPHIC_DATA]) Over 18 - English" at bounding box center [392, 204] width 164 height 8
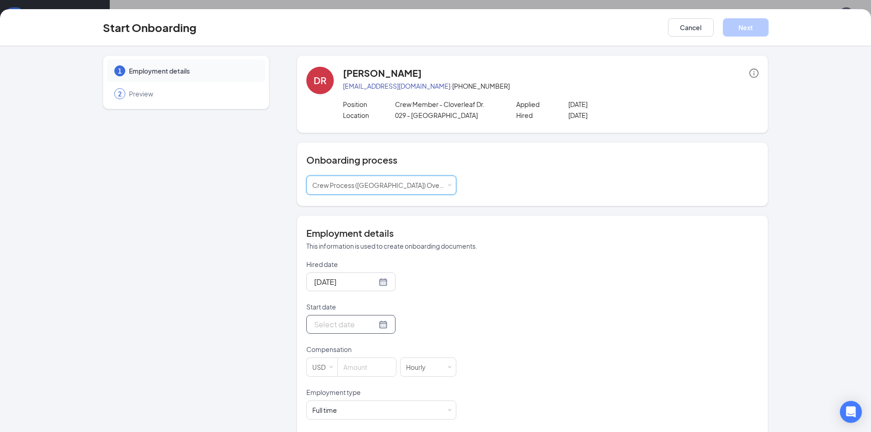
click at [341, 324] on input "Start date" at bounding box center [345, 324] width 63 height 11
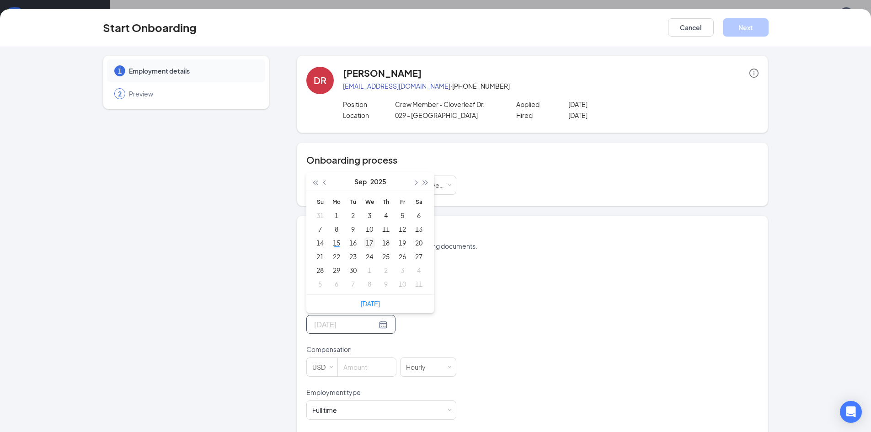
type input "[DATE]"
click at [364, 245] on div "17" at bounding box center [369, 242] width 11 height 11
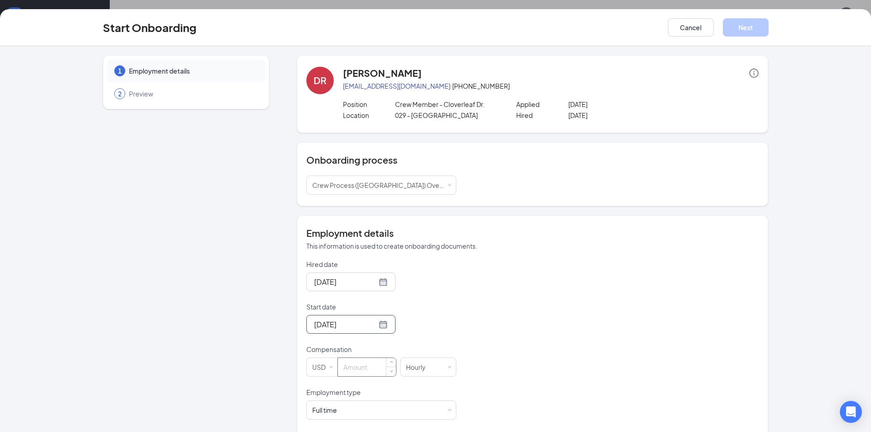
click at [350, 366] on input at bounding box center [367, 367] width 58 height 18
type input "14"
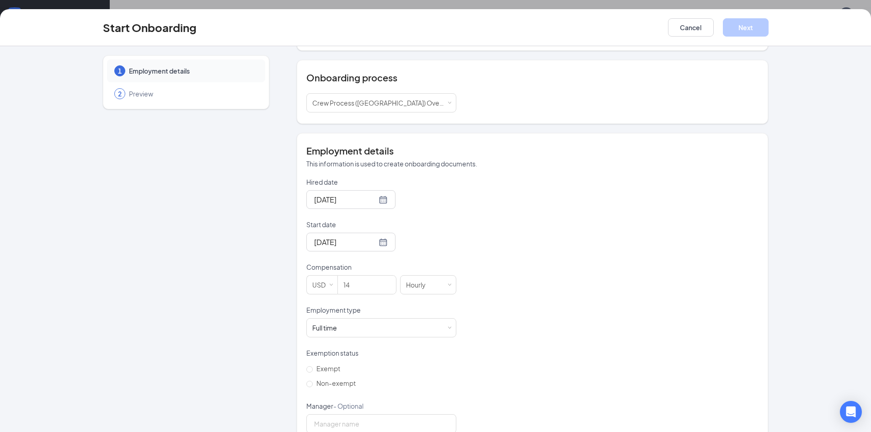
scroll to position [104, 0]
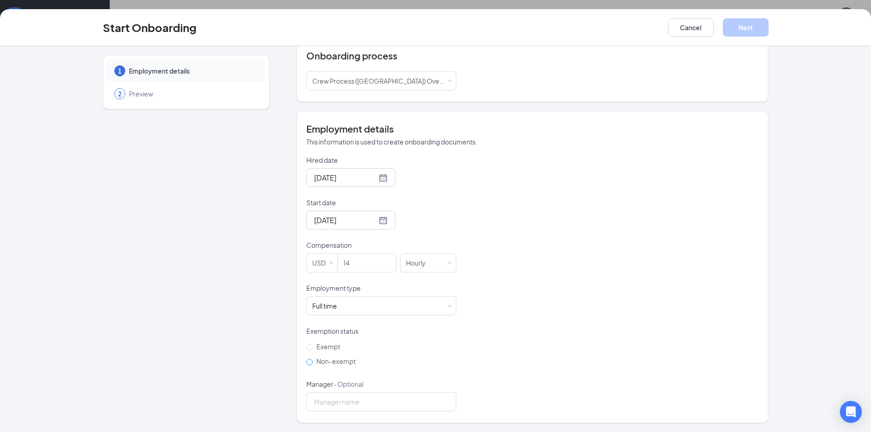
click at [306, 364] on input "Non-exempt" at bounding box center [309, 362] width 6 height 6
radio input "true"
click at [740, 28] on button "Next" at bounding box center [746, 27] width 46 height 18
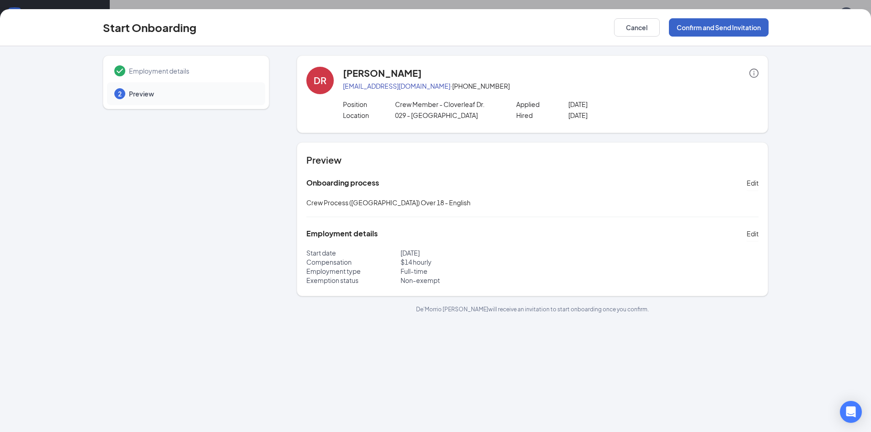
click at [706, 30] on button "Confirm and Send Invitation" at bounding box center [719, 27] width 100 height 18
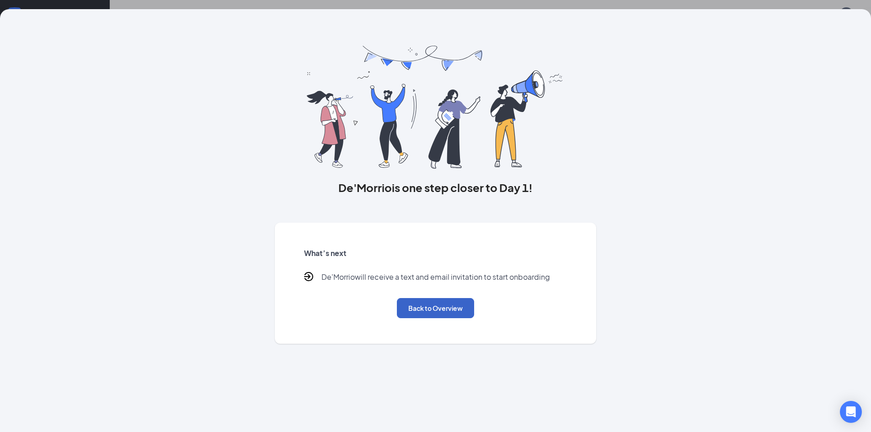
click at [436, 303] on button "Back to Overview" at bounding box center [435, 308] width 77 height 20
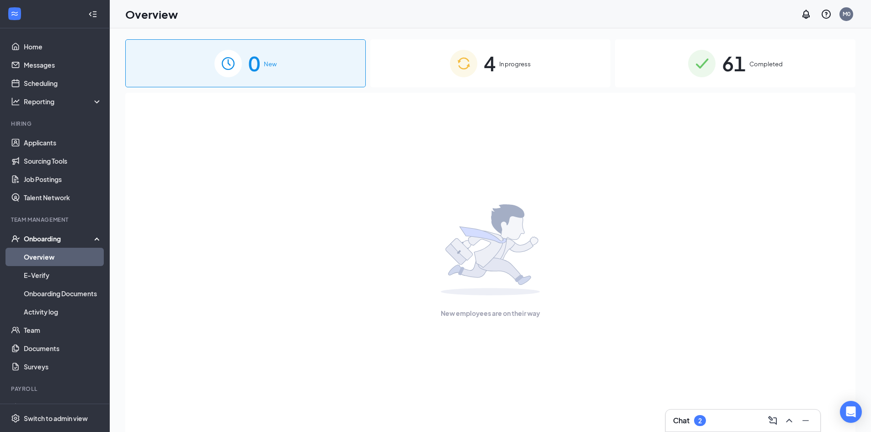
click at [489, 62] on span "4" at bounding box center [490, 64] width 12 height 32
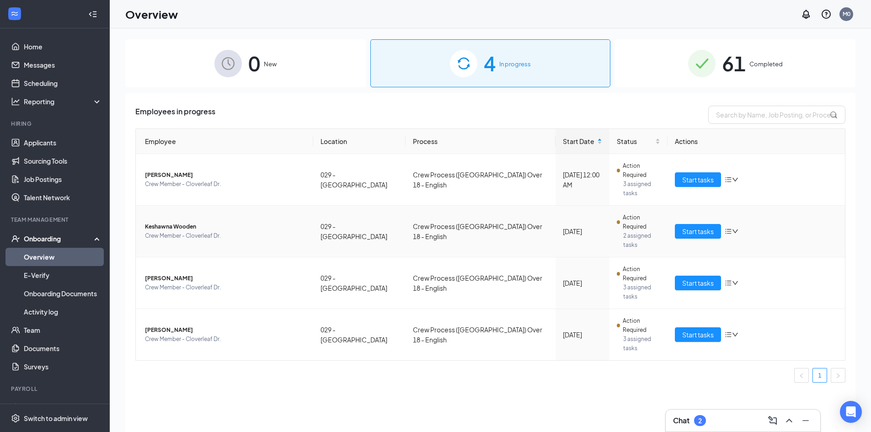
click at [728, 229] on icon "bars" at bounding box center [728, 231] width 6 height 5
click at [697, 226] on span "Start tasks" at bounding box center [698, 231] width 32 height 10
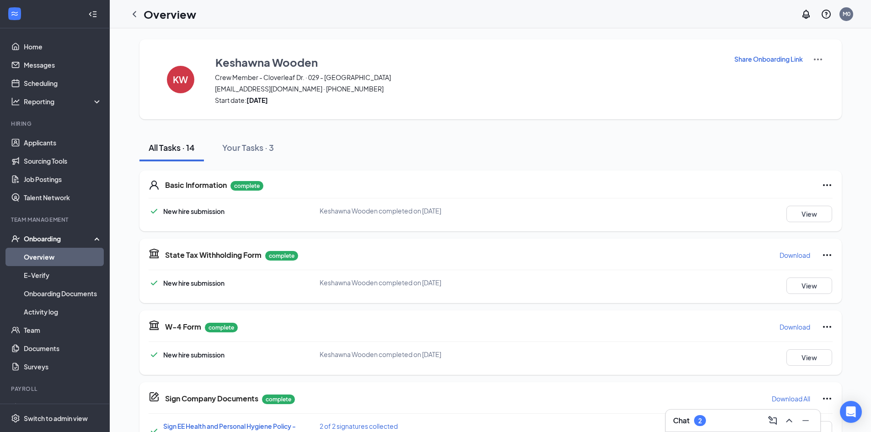
click at [268, 100] on strong "Tue Sep 16, 2025" at bounding box center [256, 100] width 21 height 8
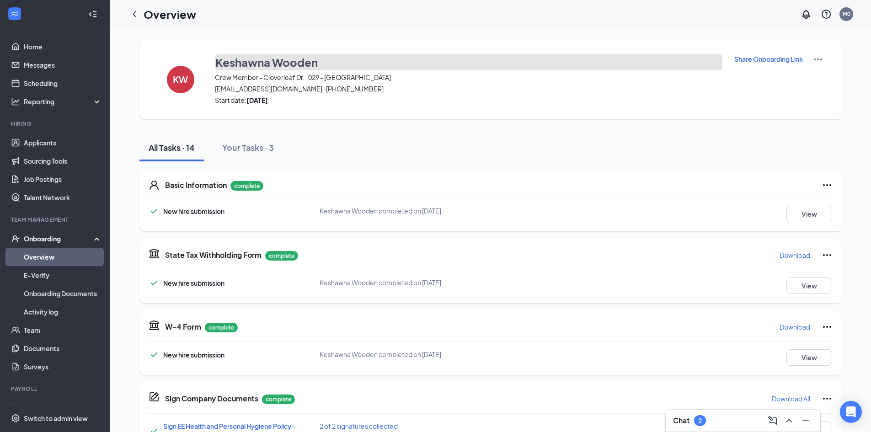
click at [255, 63] on h3 "Keshawna Wooden" at bounding box center [266, 62] width 102 height 16
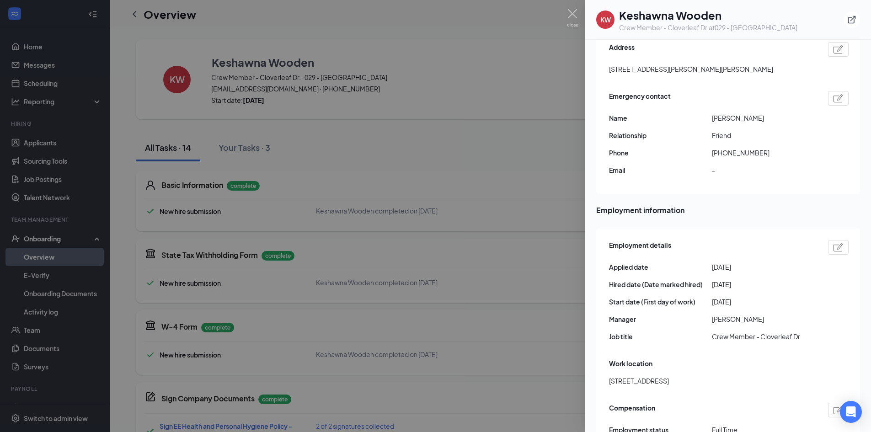
scroll to position [290, 0]
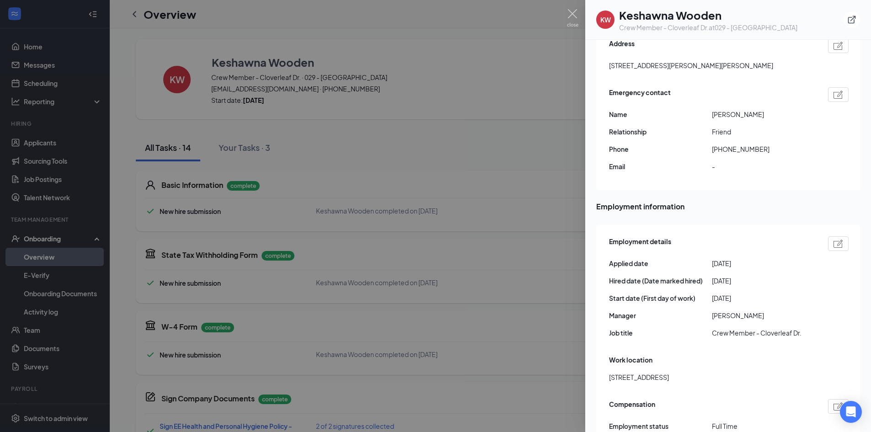
click at [833, 239] on img at bounding box center [838, 243] width 10 height 8
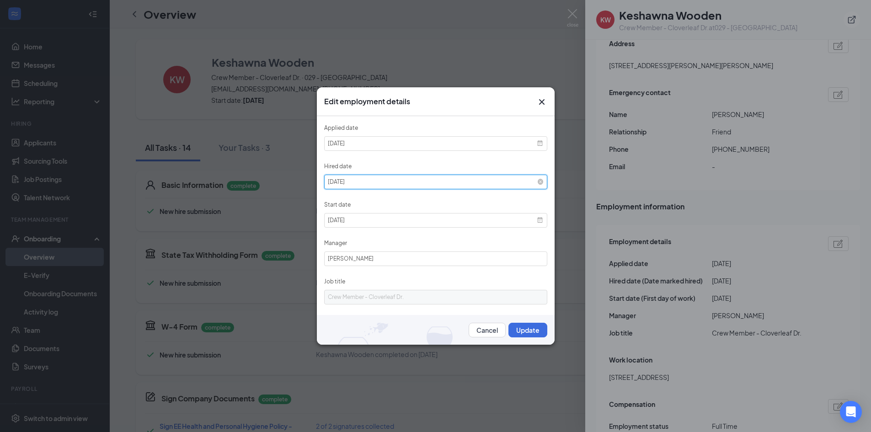
click at [364, 179] on input "2025-09-15" at bounding box center [435, 182] width 223 height 15
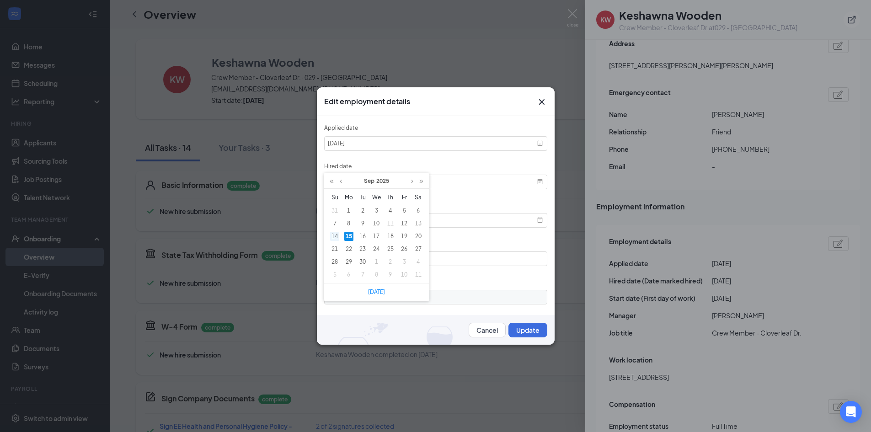
click at [336, 238] on div "14" at bounding box center [334, 236] width 9 height 9
type input "2025-09-14"
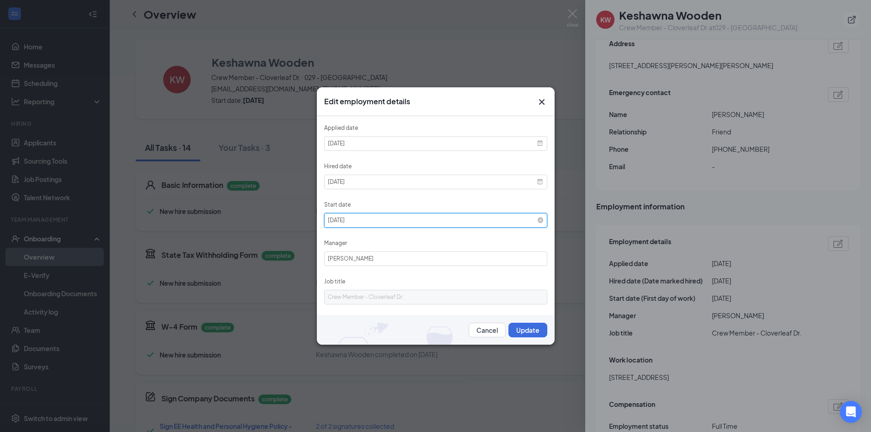
click at [362, 221] on input "2025-09-16" at bounding box center [435, 220] width 223 height 15
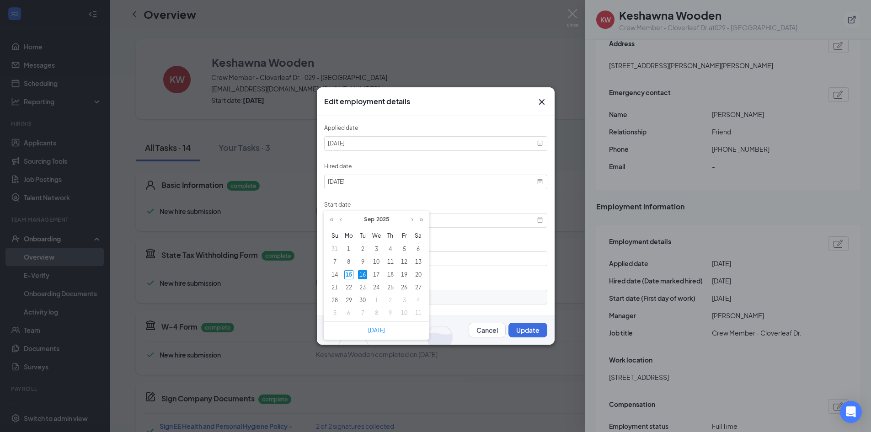
click at [348, 273] on div "15" at bounding box center [348, 274] width 9 height 9
type input "2025-09-15"
click at [515, 327] on button "Update" at bounding box center [527, 330] width 39 height 15
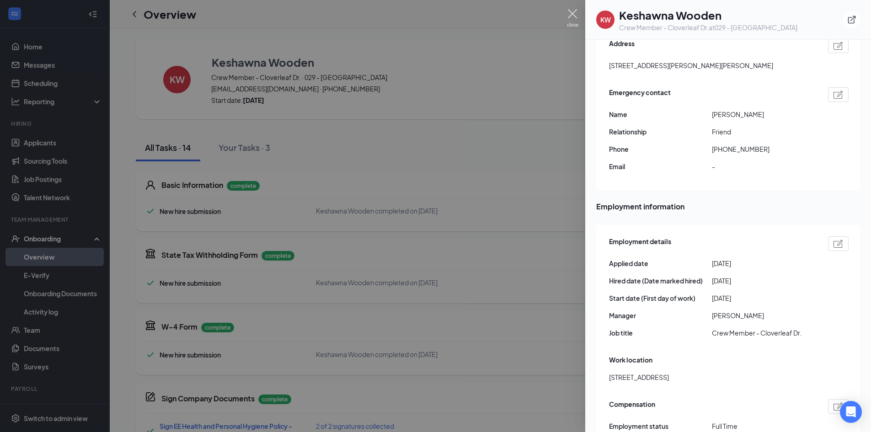
click at [576, 14] on img at bounding box center [572, 18] width 11 height 18
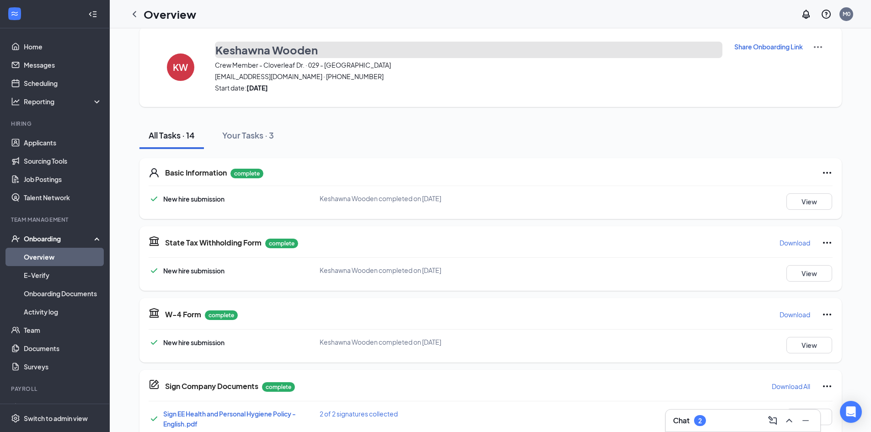
scroll to position [0, 0]
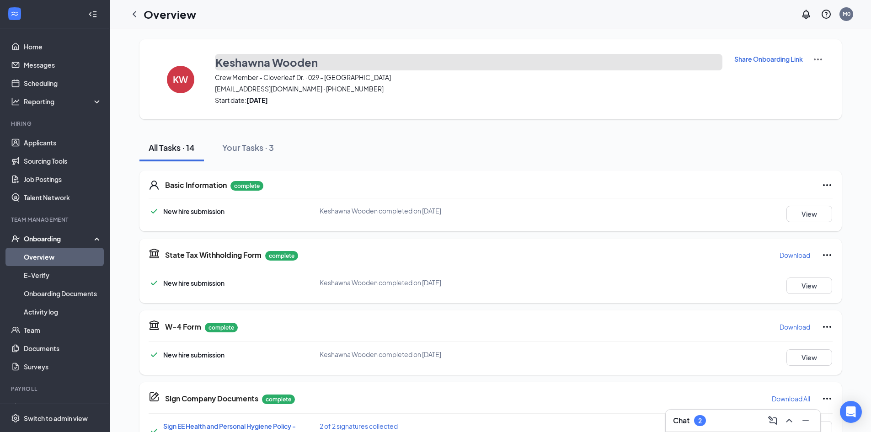
click at [248, 62] on h3 "Keshawna Wooden" at bounding box center [266, 62] width 102 height 16
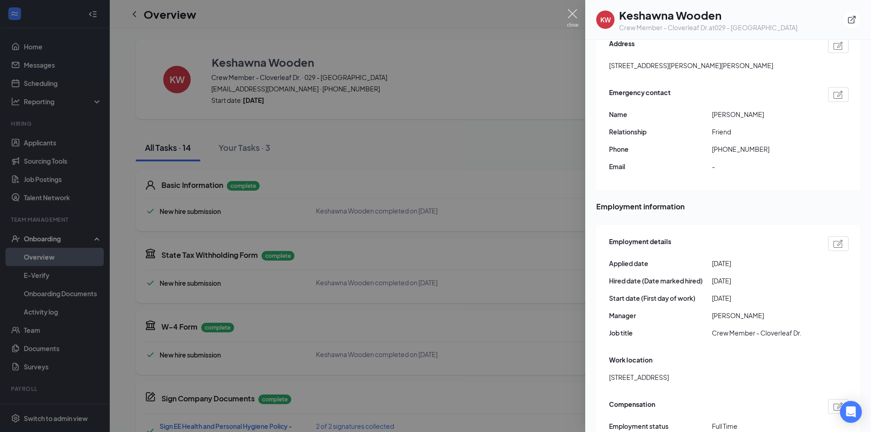
click at [571, 15] on img at bounding box center [572, 18] width 11 height 18
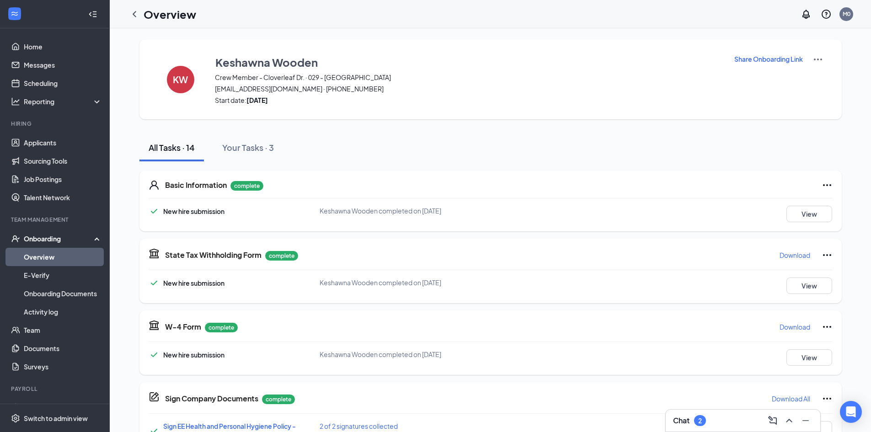
drag, startPoint x: 860, startPoint y: 45, endPoint x: 874, endPoint y: 96, distance: 52.6
click at [871, 96] on html "Home Messages Scheduling Reporting Hiring Applicants Sourcing Tools Job Posting…" at bounding box center [435, 216] width 871 height 432
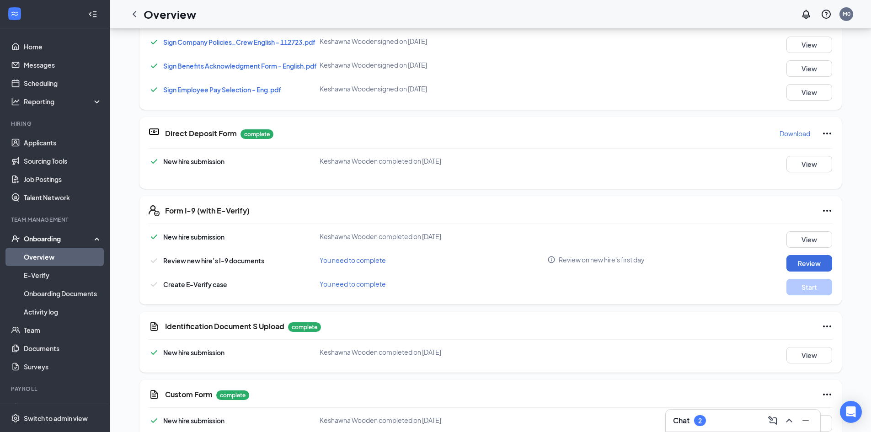
scroll to position [459, 0]
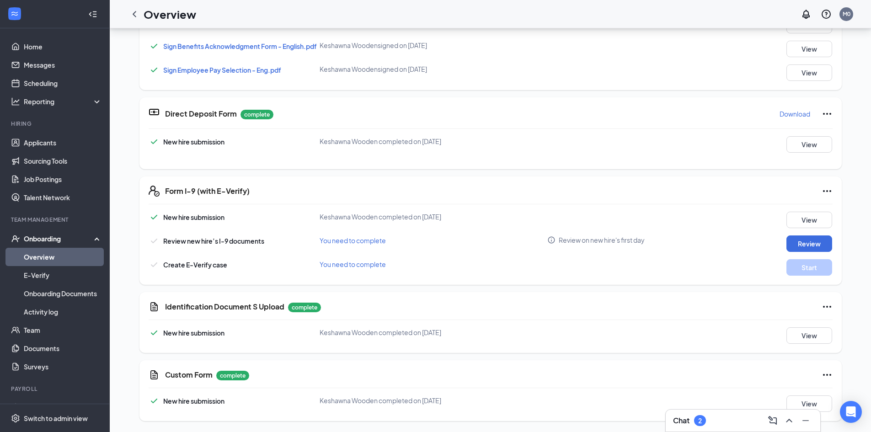
click at [49, 252] on link "Overview" at bounding box center [63, 257] width 78 height 18
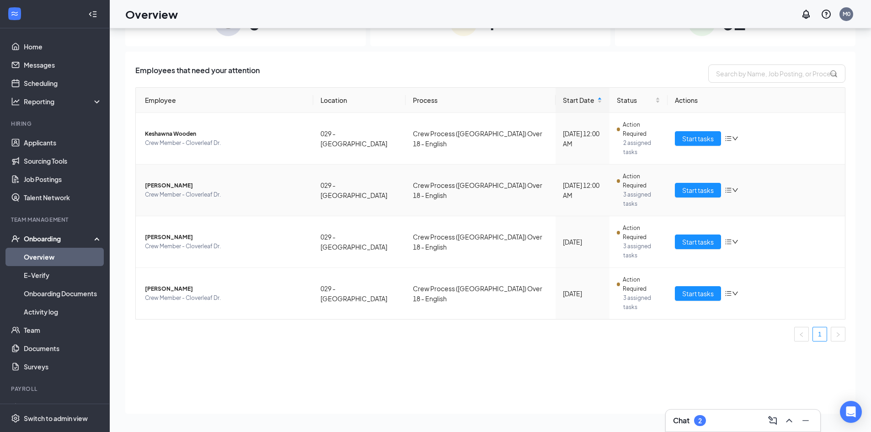
click at [167, 181] on span "[PERSON_NAME]" at bounding box center [225, 185] width 161 height 9
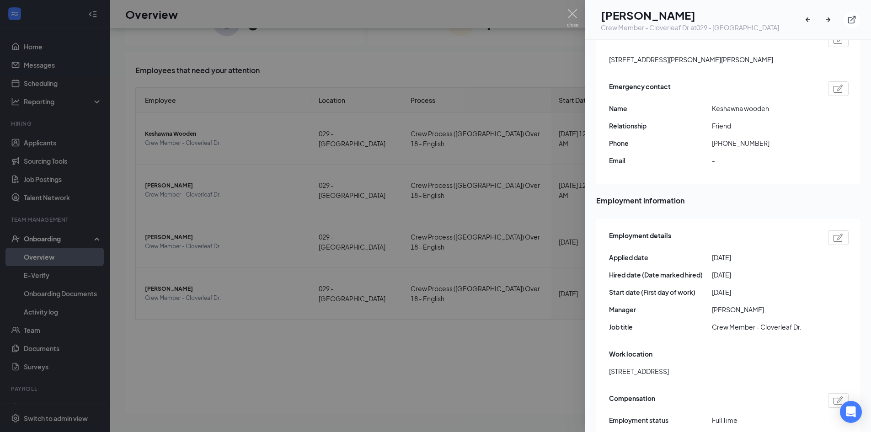
scroll to position [298, 0]
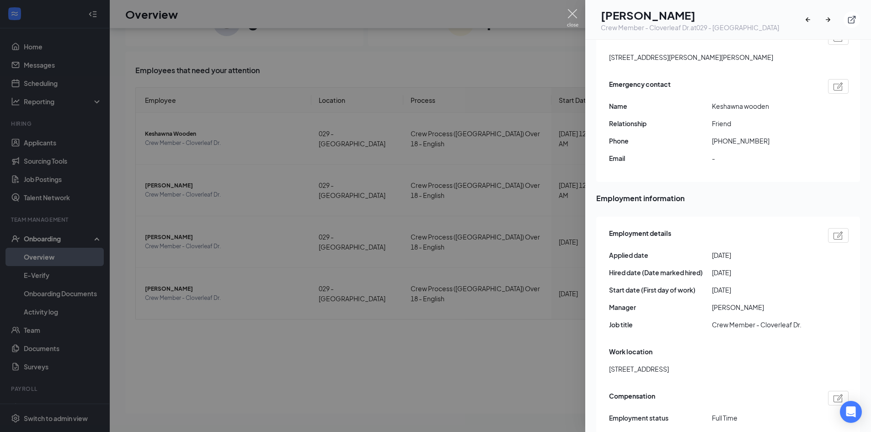
click at [574, 11] on img at bounding box center [572, 18] width 11 height 18
